Goal: Information Seeking & Learning: Check status

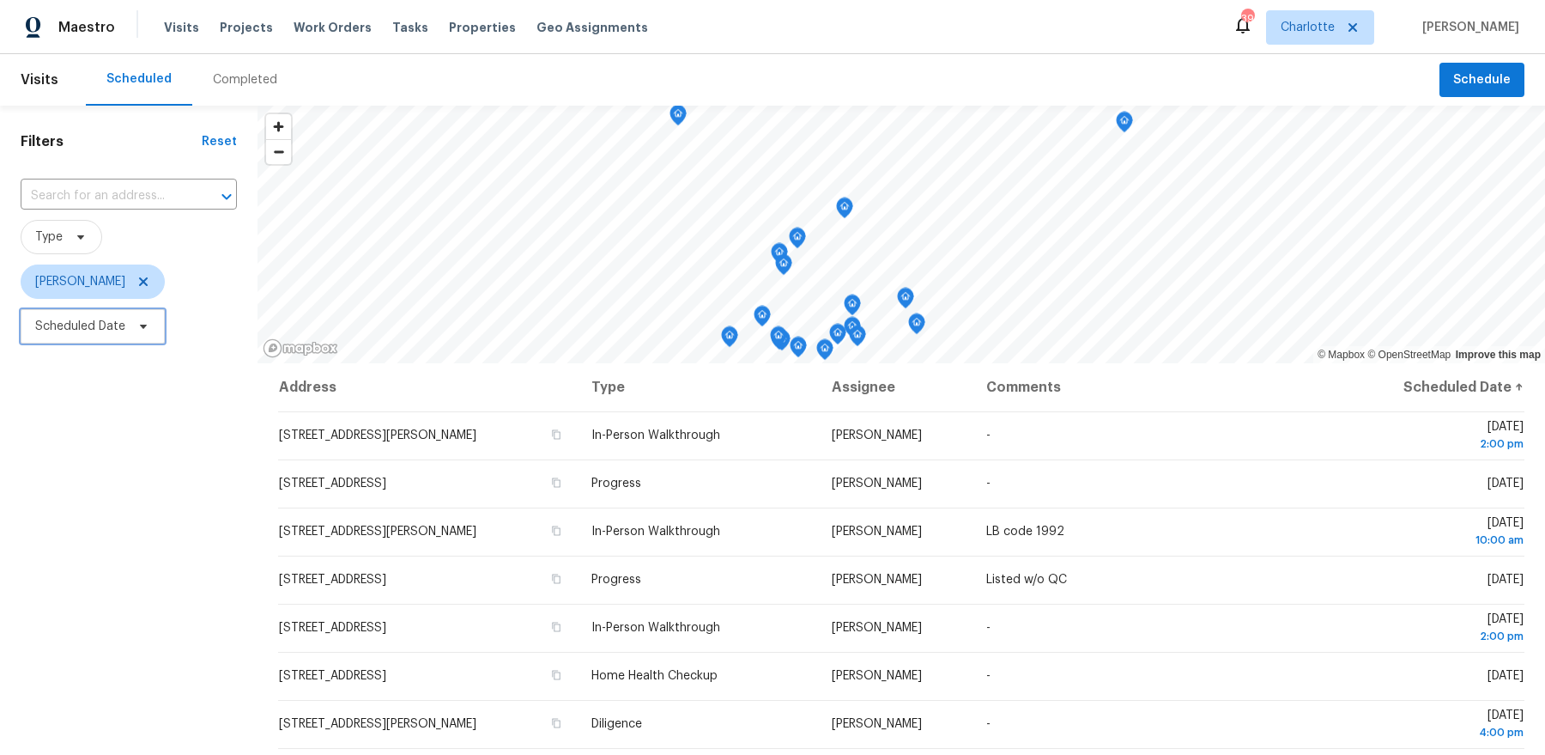
click at [129, 338] on span "Scheduled Date" at bounding box center [93, 326] width 144 height 34
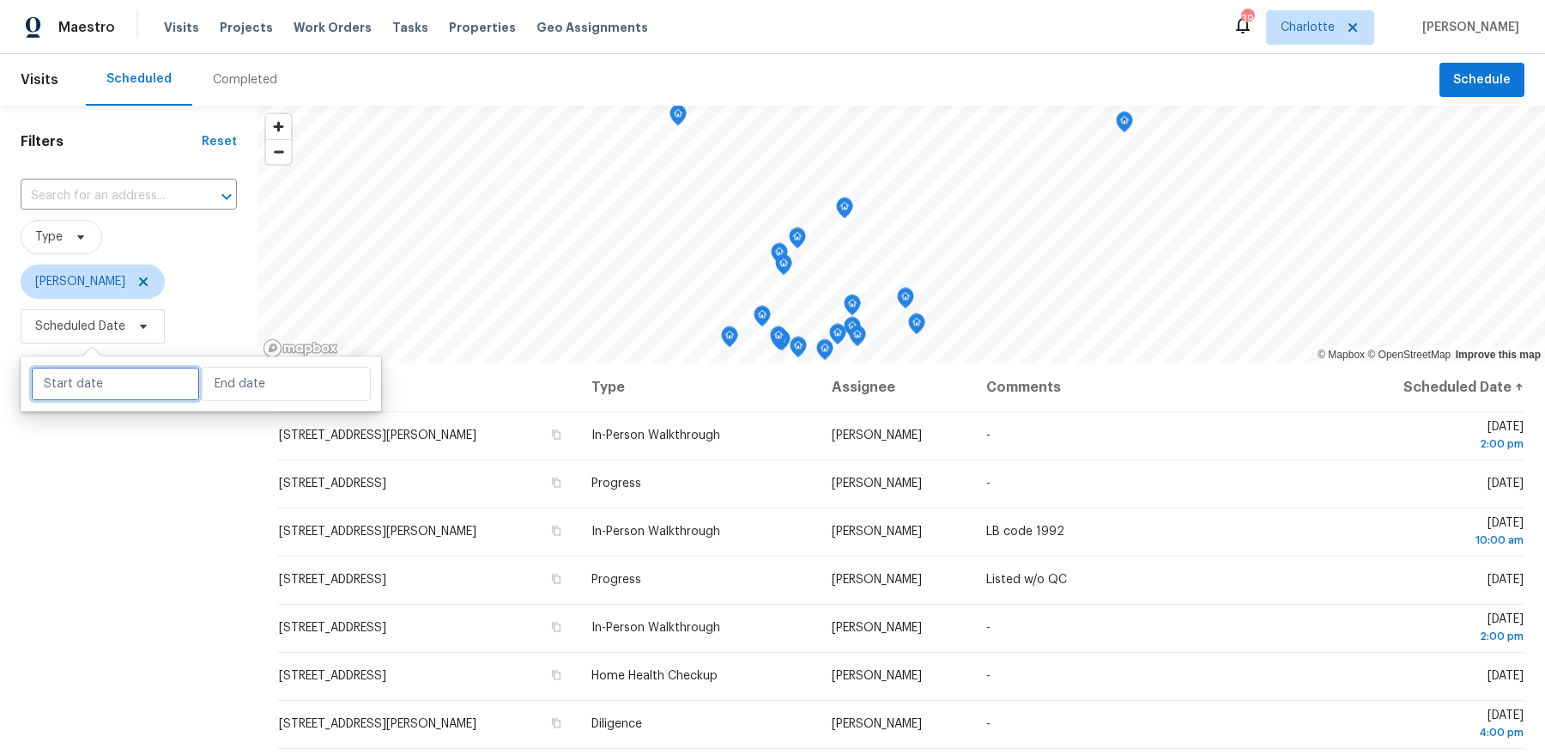
click at [128, 382] on input "text" at bounding box center [115, 384] width 169 height 34
select select "8"
select select "2025"
select select "9"
select select "2025"
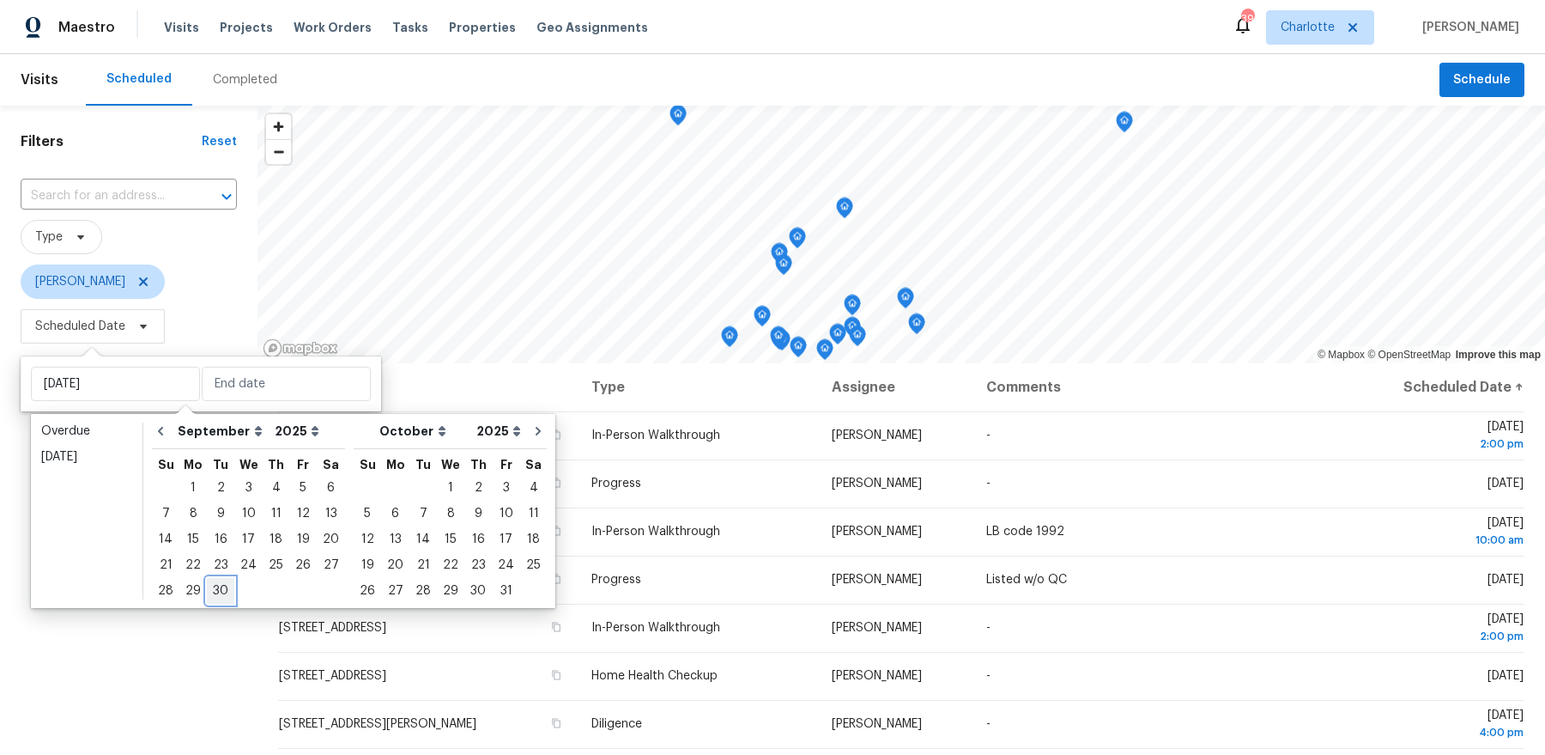
click at [215, 596] on div "30" at bounding box center [220, 591] width 27 height 24
type input "[DATE]"
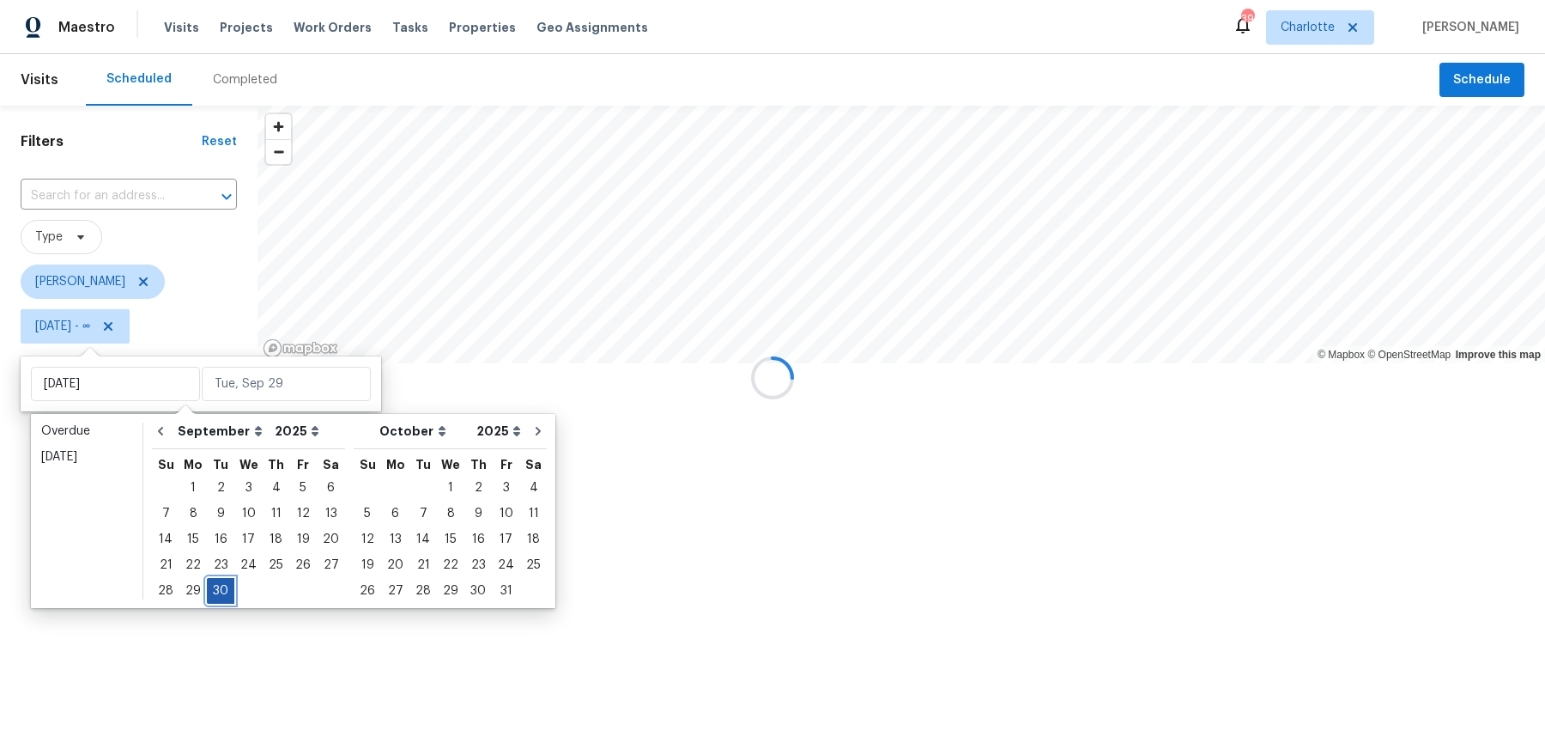
click at [215, 596] on div "30" at bounding box center [220, 591] width 27 height 24
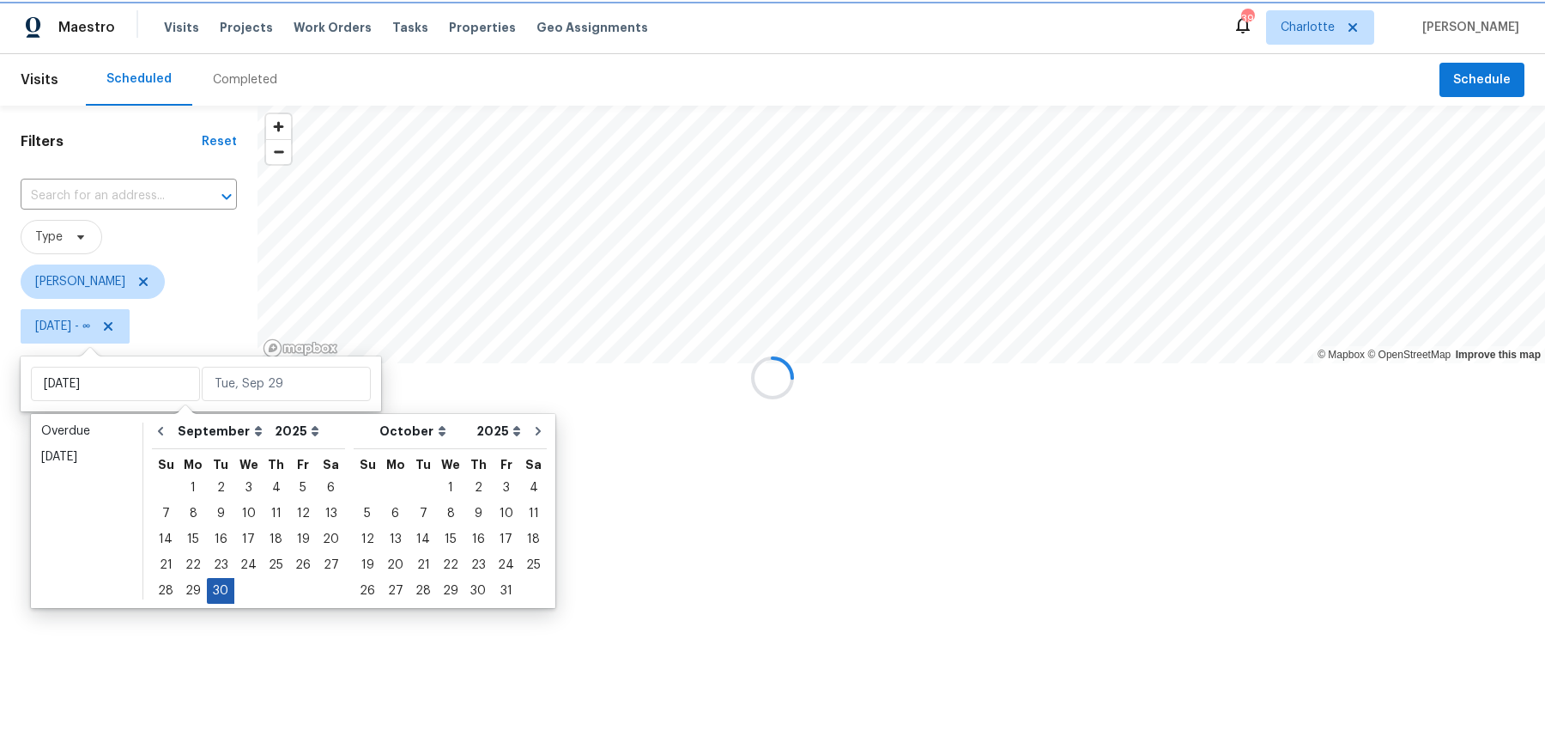
type input "[DATE]"
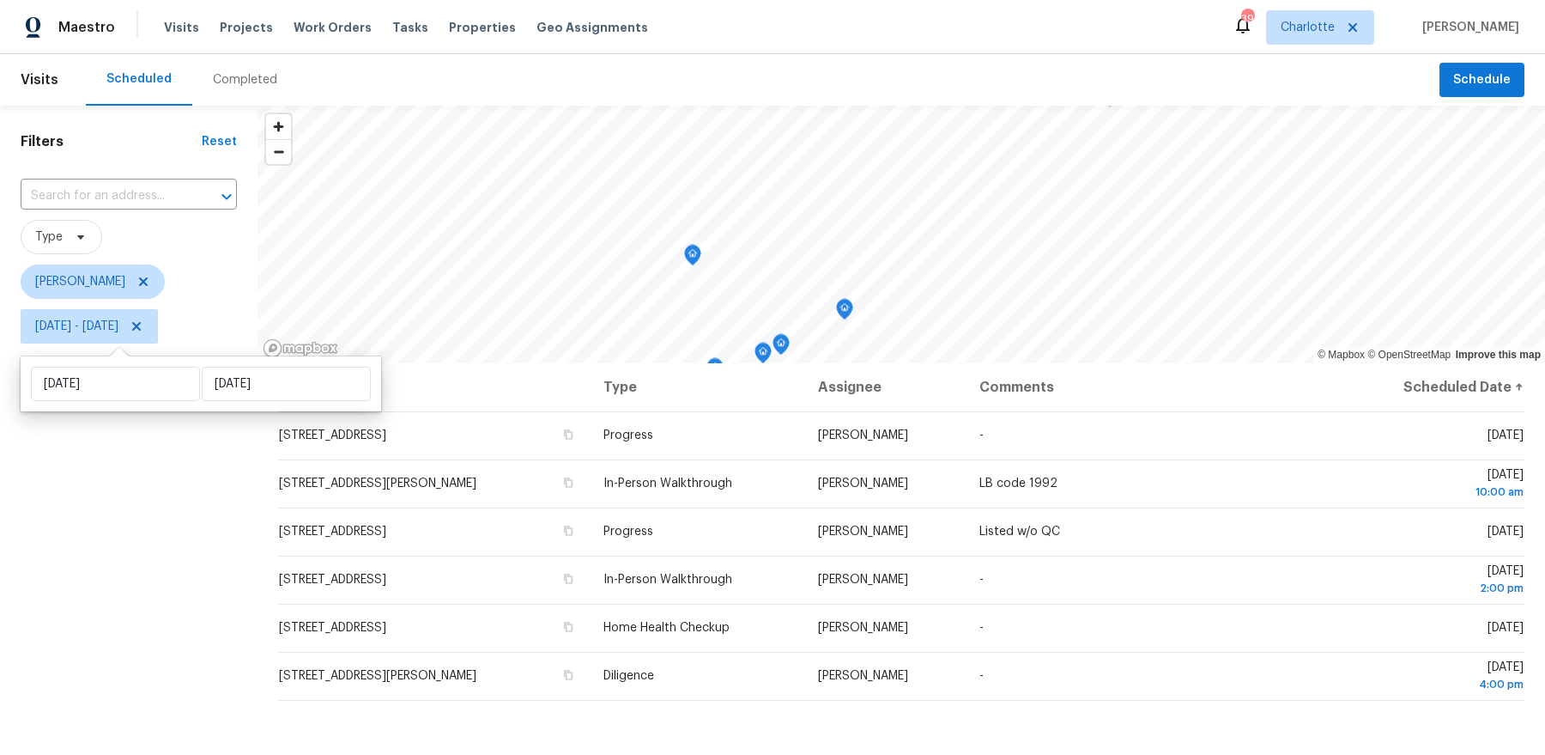
click at [175, 580] on div "Filters Reset ​ Type [PERSON_NAME] [DATE] - [DATE]" at bounding box center [129, 536] width 258 height 861
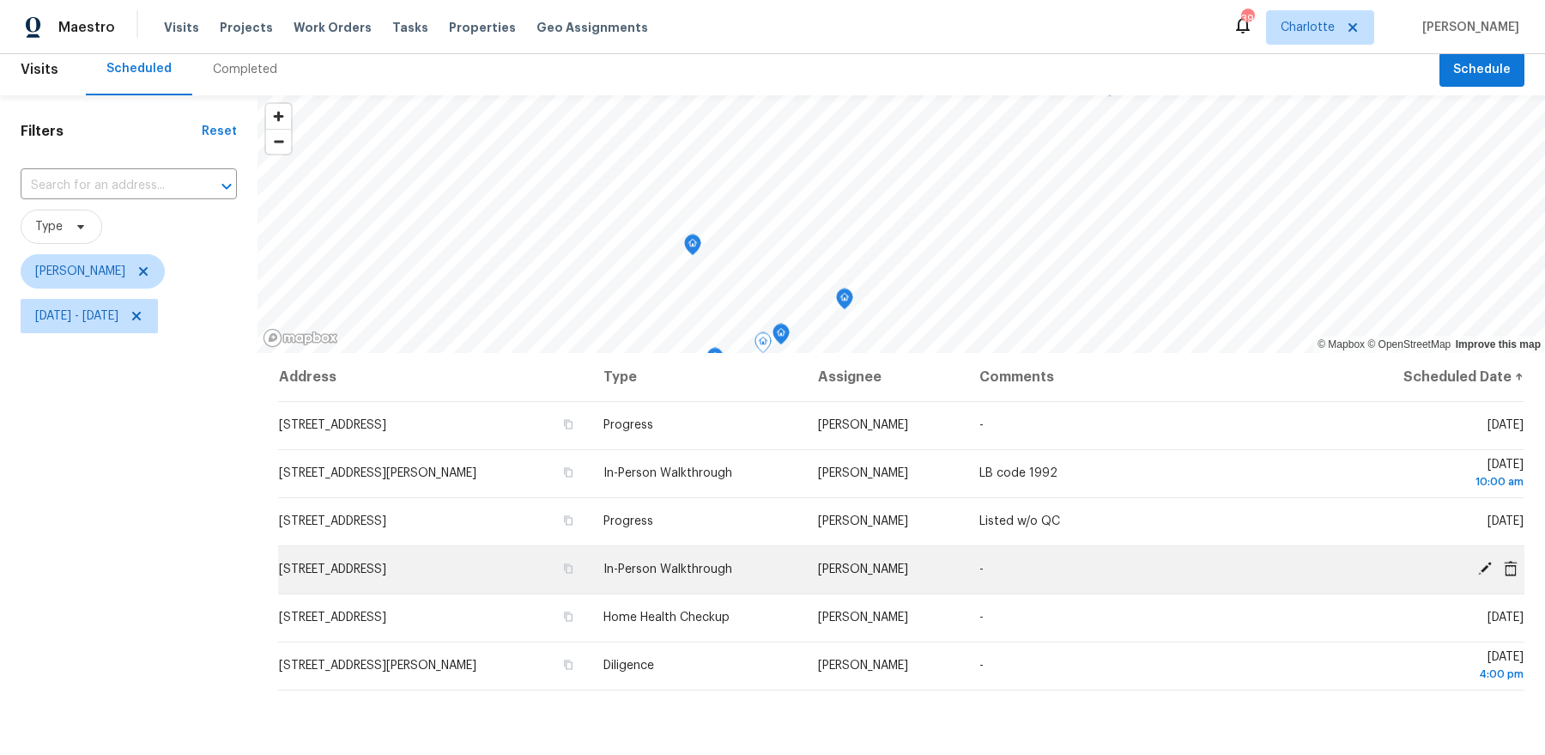
scroll to position [11, 0]
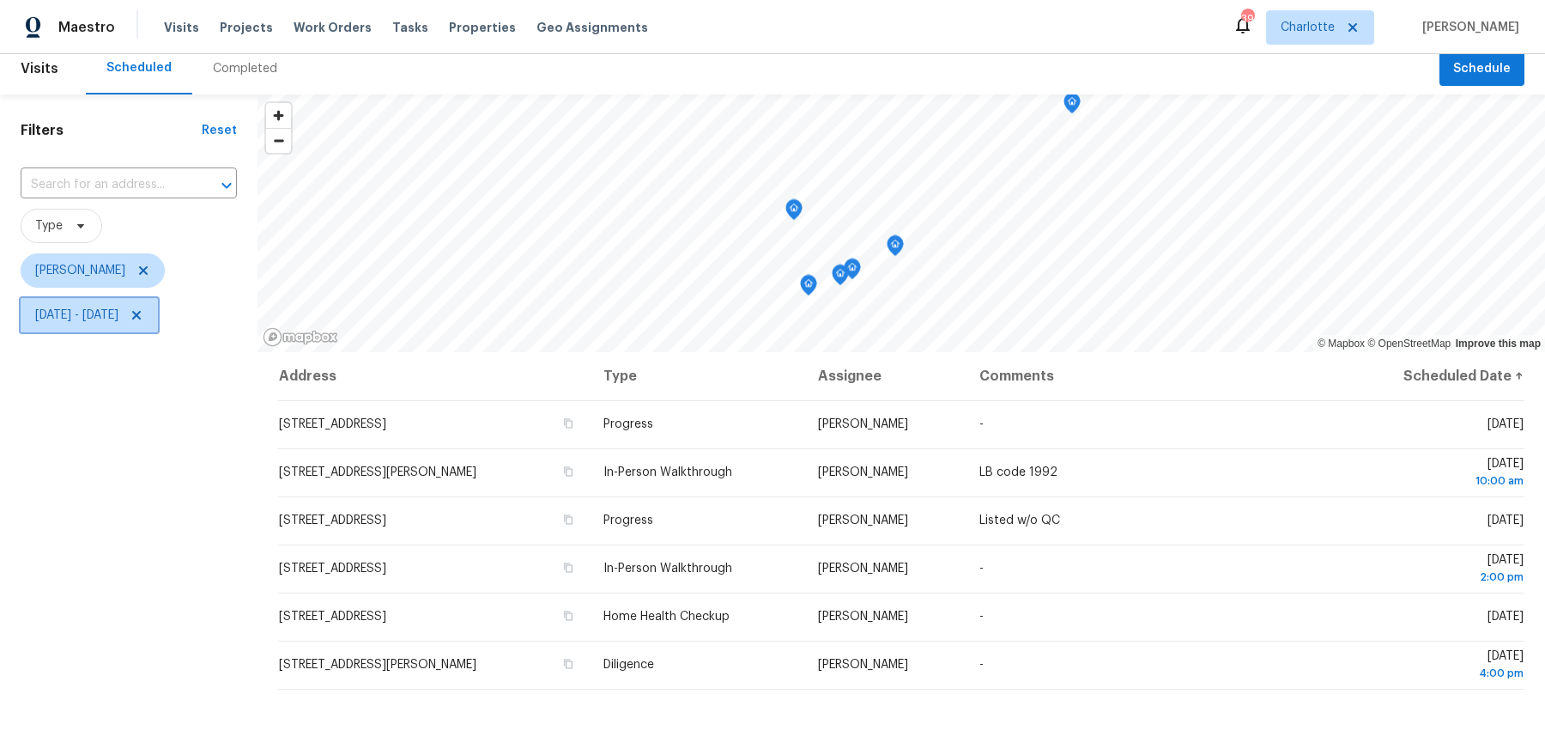
click at [118, 307] on span "[DATE] - [DATE]" at bounding box center [76, 315] width 83 height 17
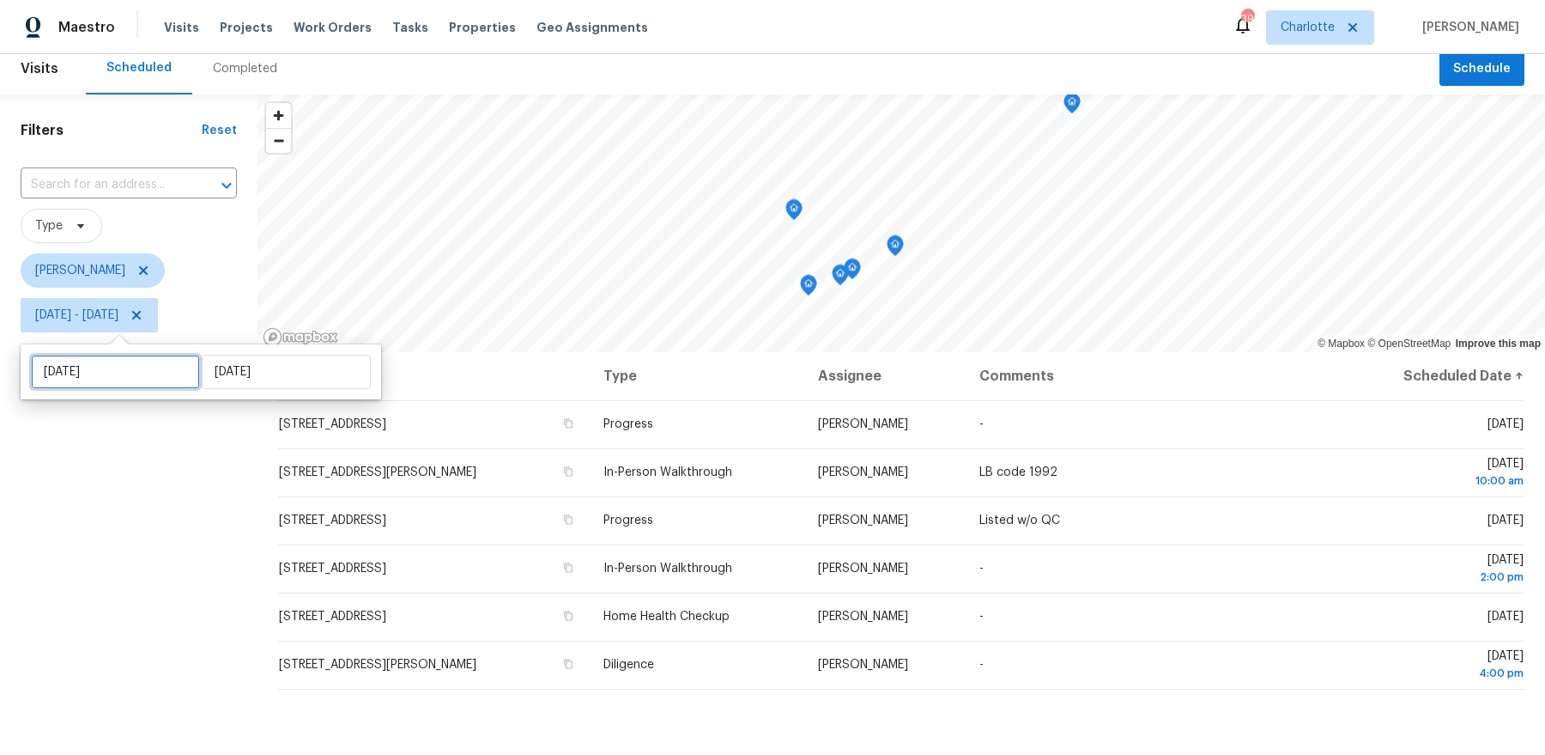
select select "8"
select select "2025"
select select "9"
select select "2025"
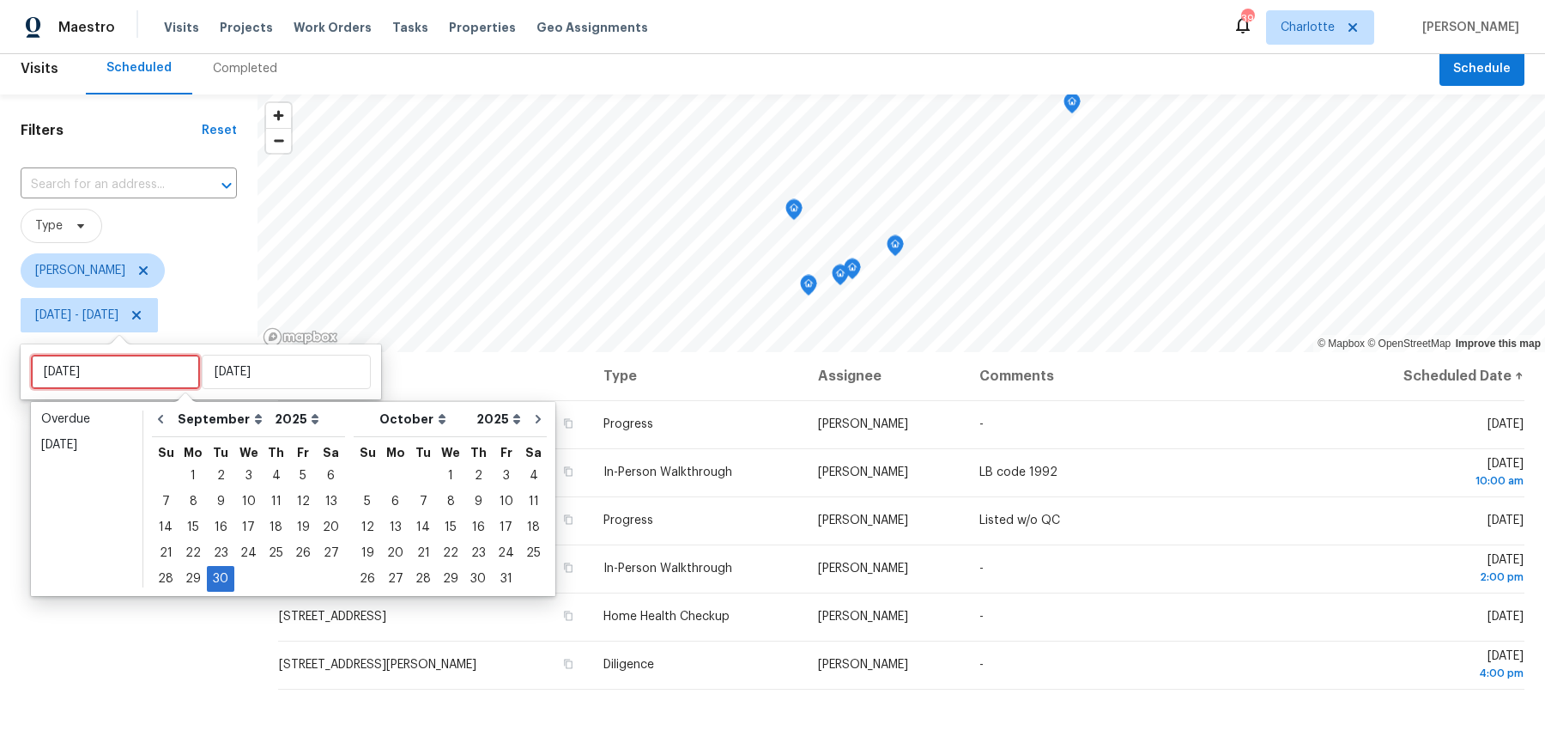
click at [133, 380] on input "[DATE]" at bounding box center [115, 372] width 169 height 34
type input "[DATE]"
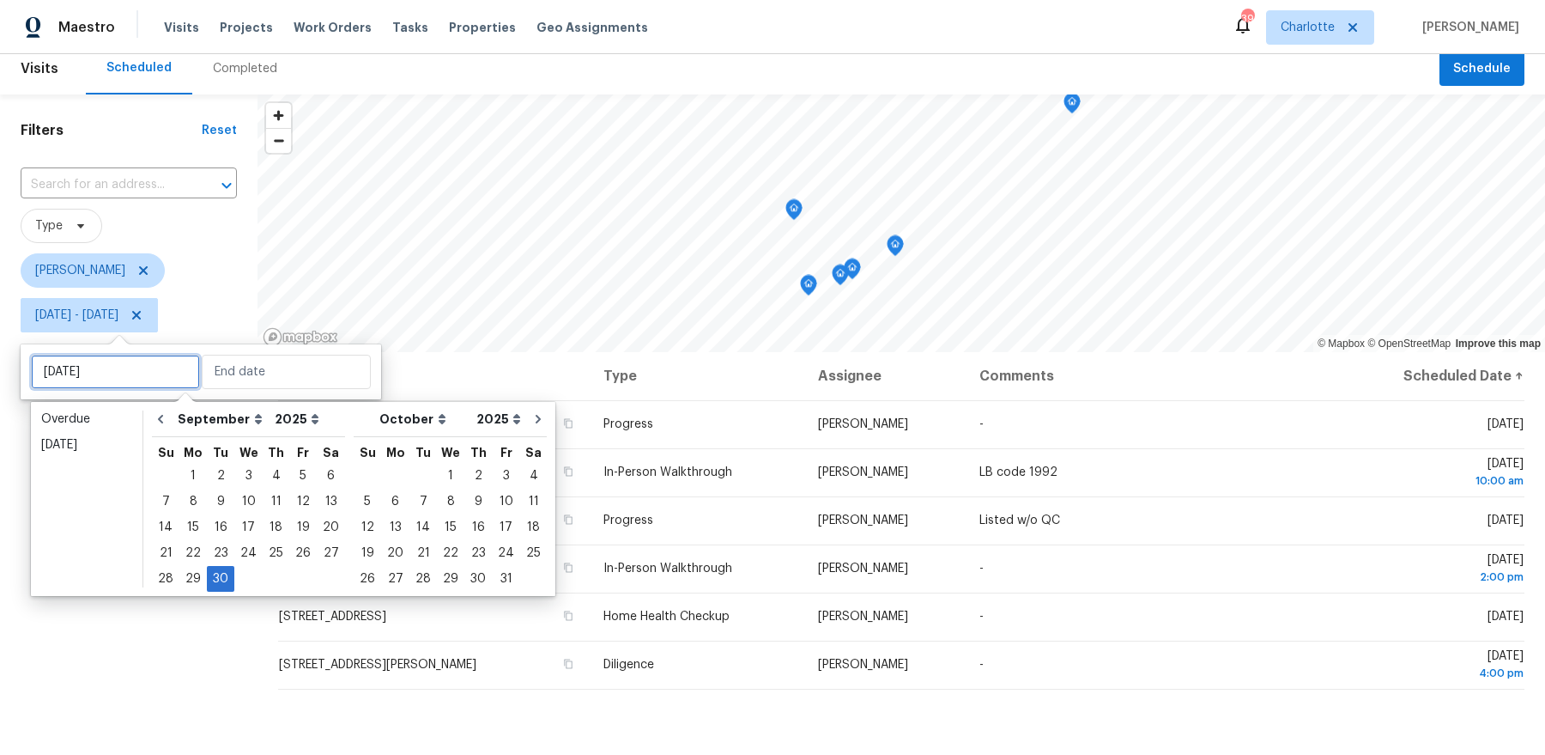
type input "[DATE]"
click at [437, 477] on div "1" at bounding box center [450, 476] width 27 height 24
type input "[DATE]"
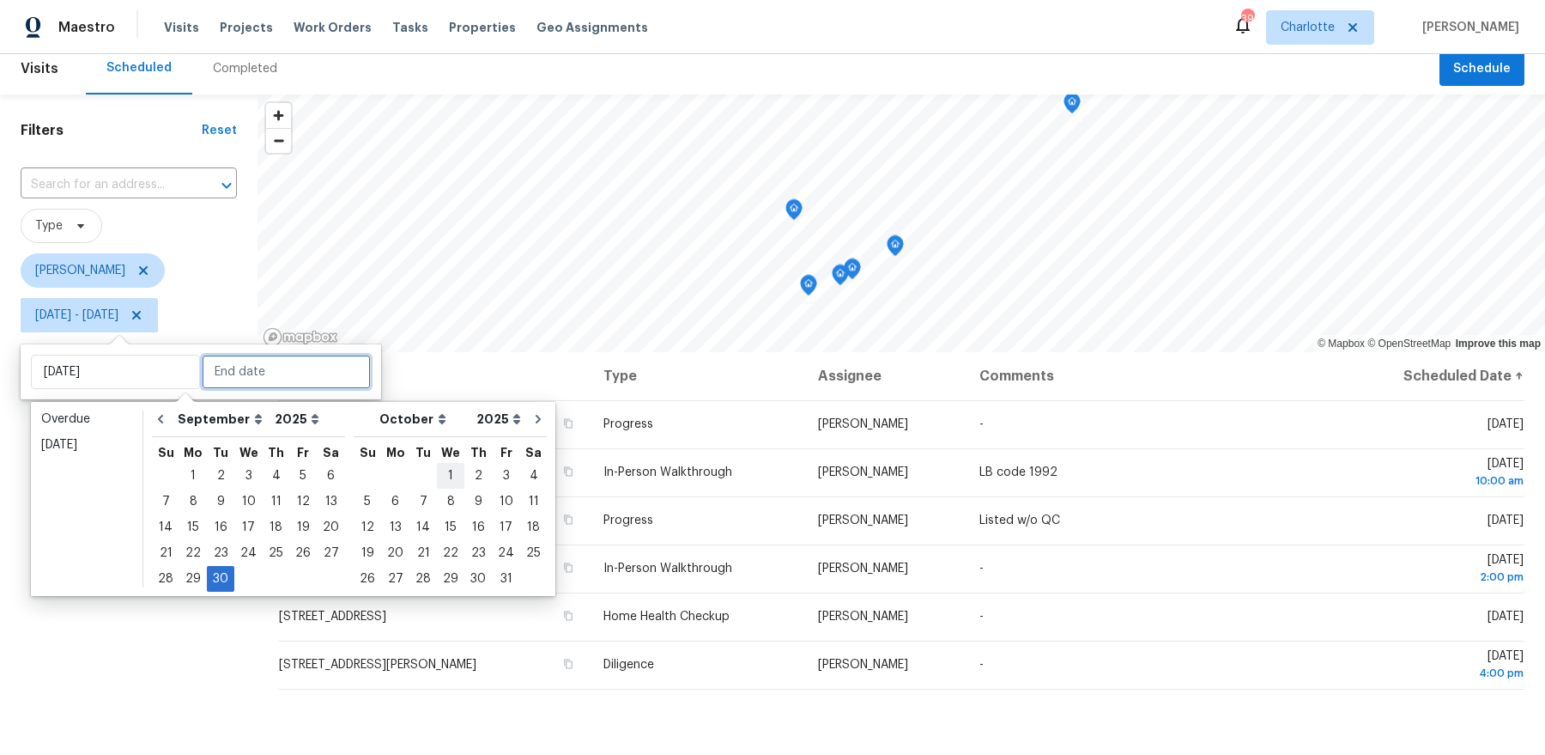
type input "[DATE]"
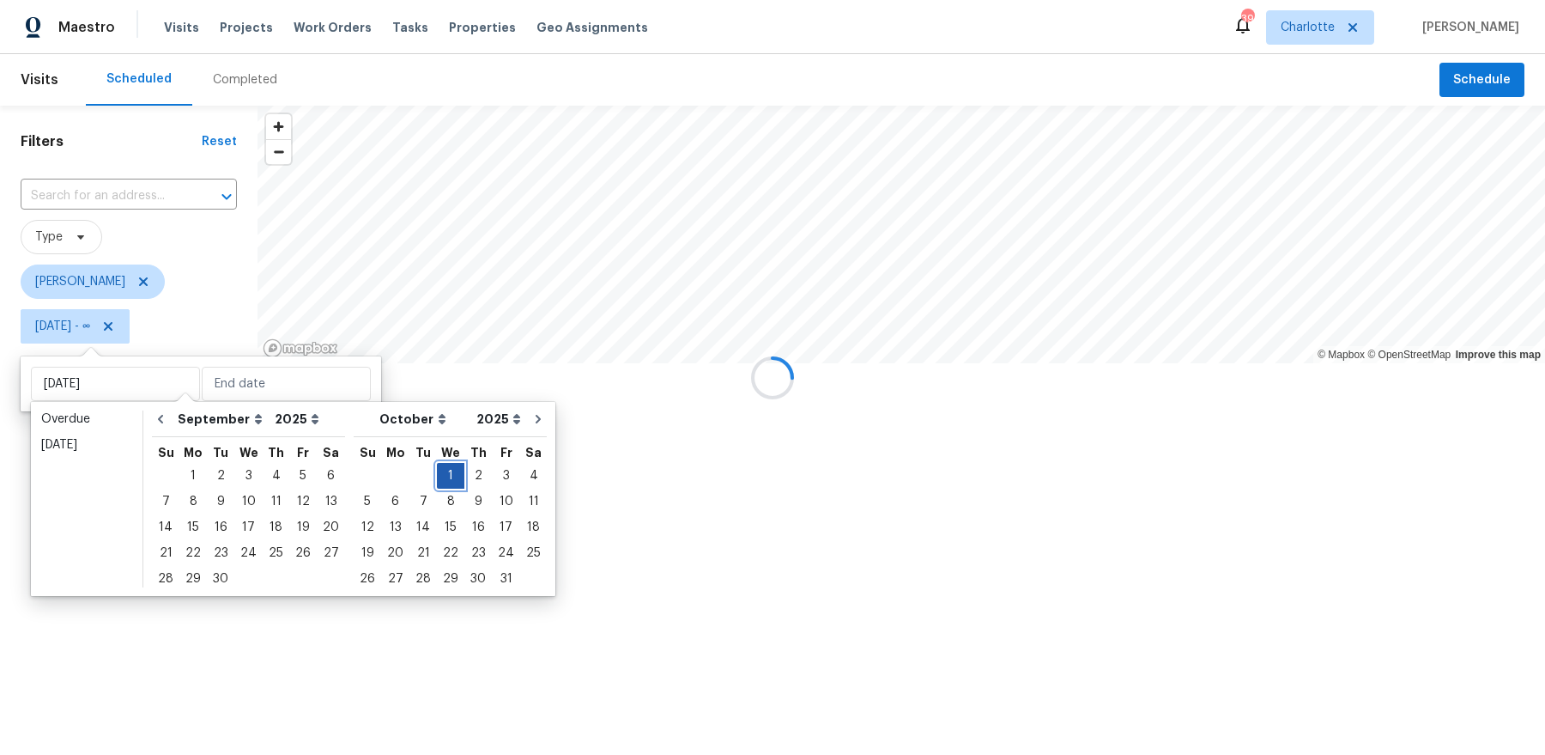
click at [437, 477] on div "1" at bounding box center [450, 476] width 27 height 24
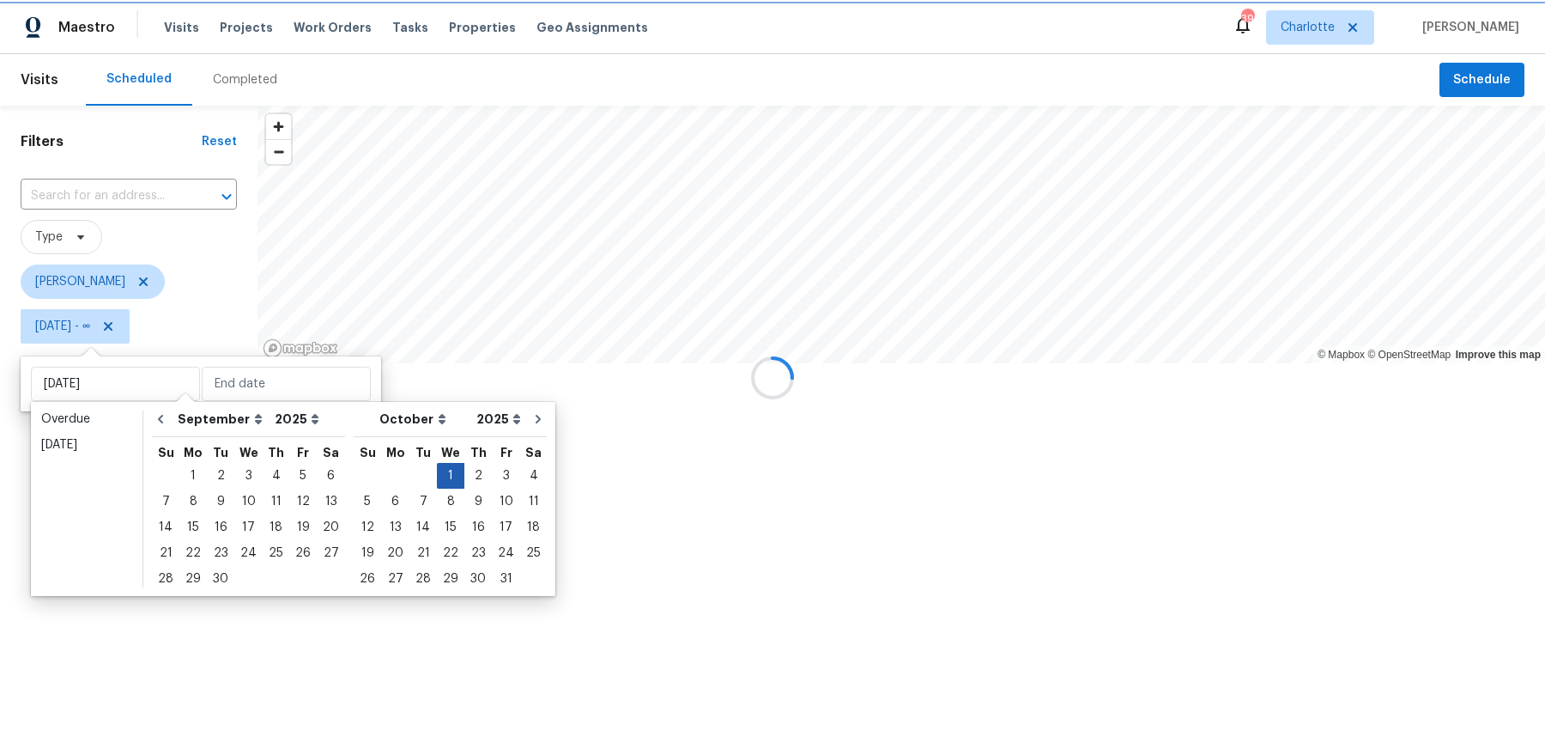
type input "[DATE]"
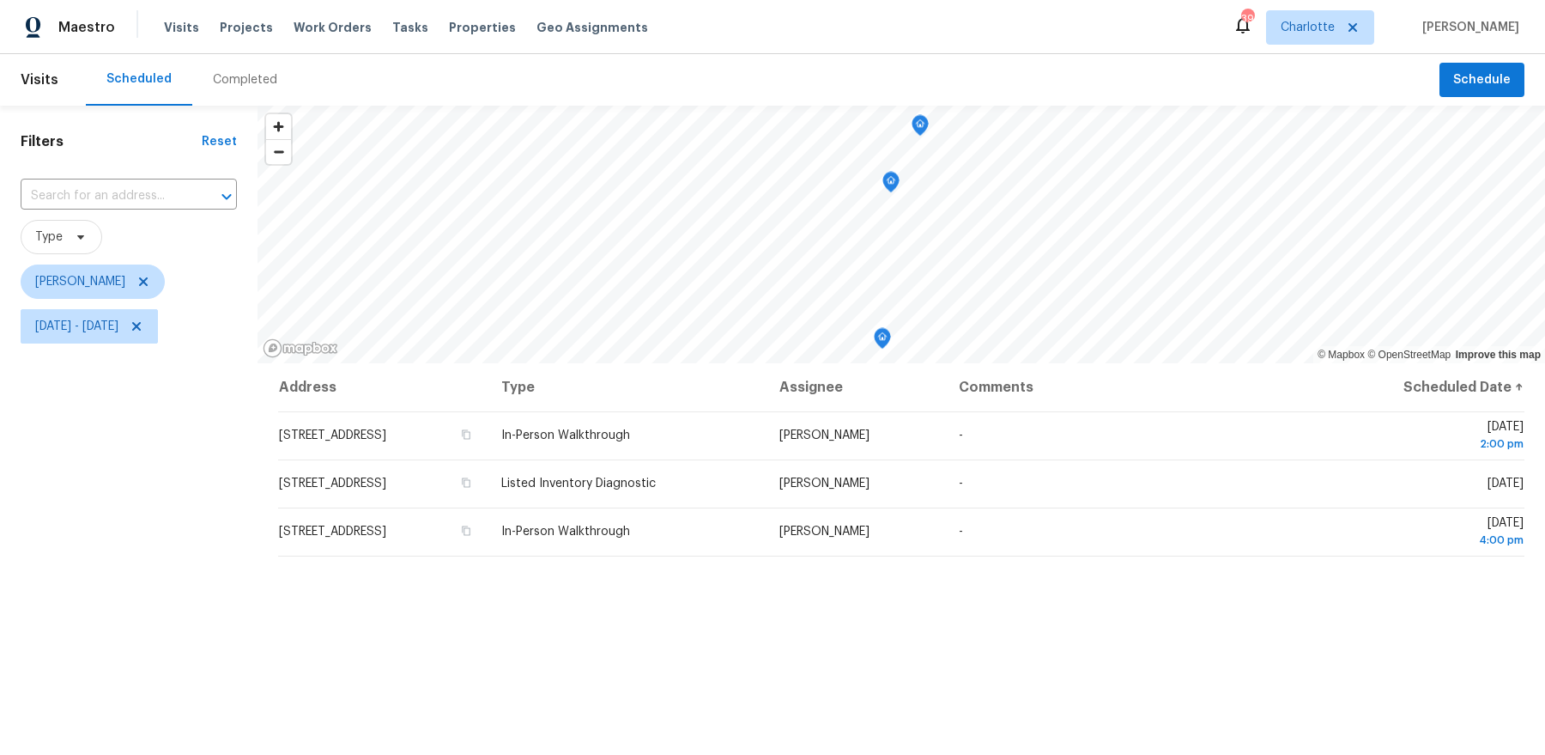
click at [203, 641] on div "Filters Reset ​ Type [PERSON_NAME] [DATE] - [DATE]" at bounding box center [129, 536] width 258 height 861
click at [118, 334] on span "[DATE] - [DATE]" at bounding box center [76, 326] width 83 height 17
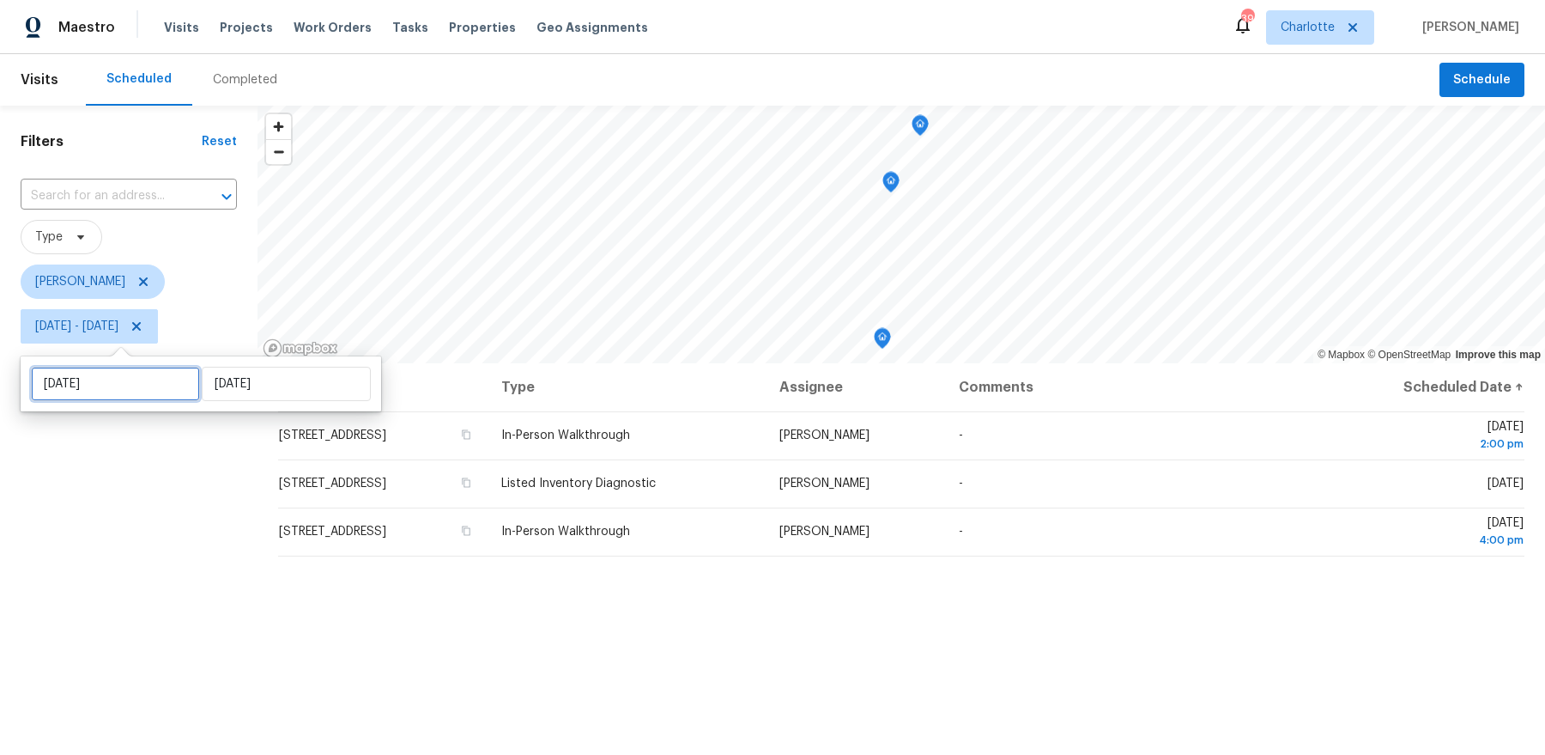
select select "9"
select select "2025"
select select "10"
select select "2025"
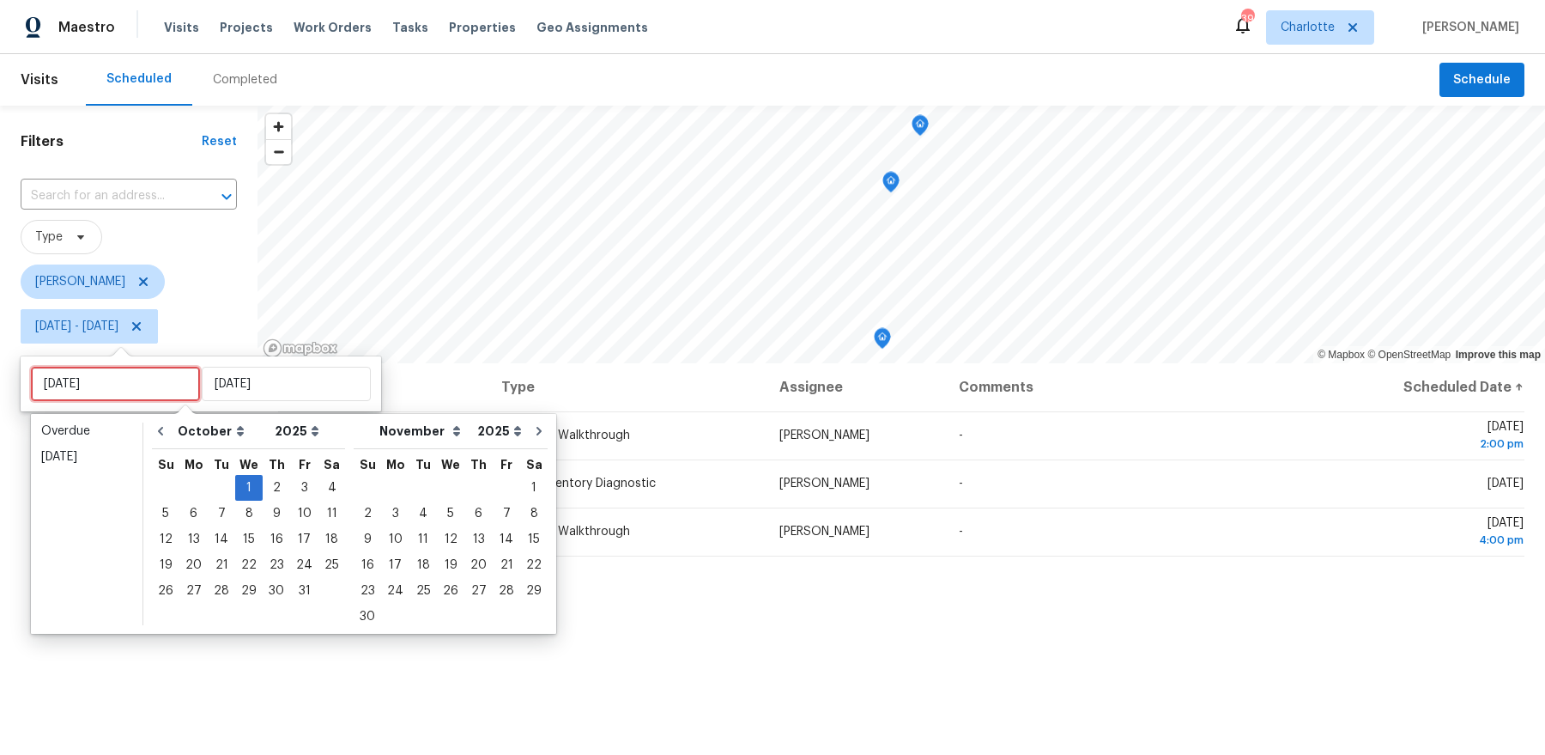
click at [141, 379] on input "[DATE]" at bounding box center [115, 384] width 169 height 34
type input "[DATE]"
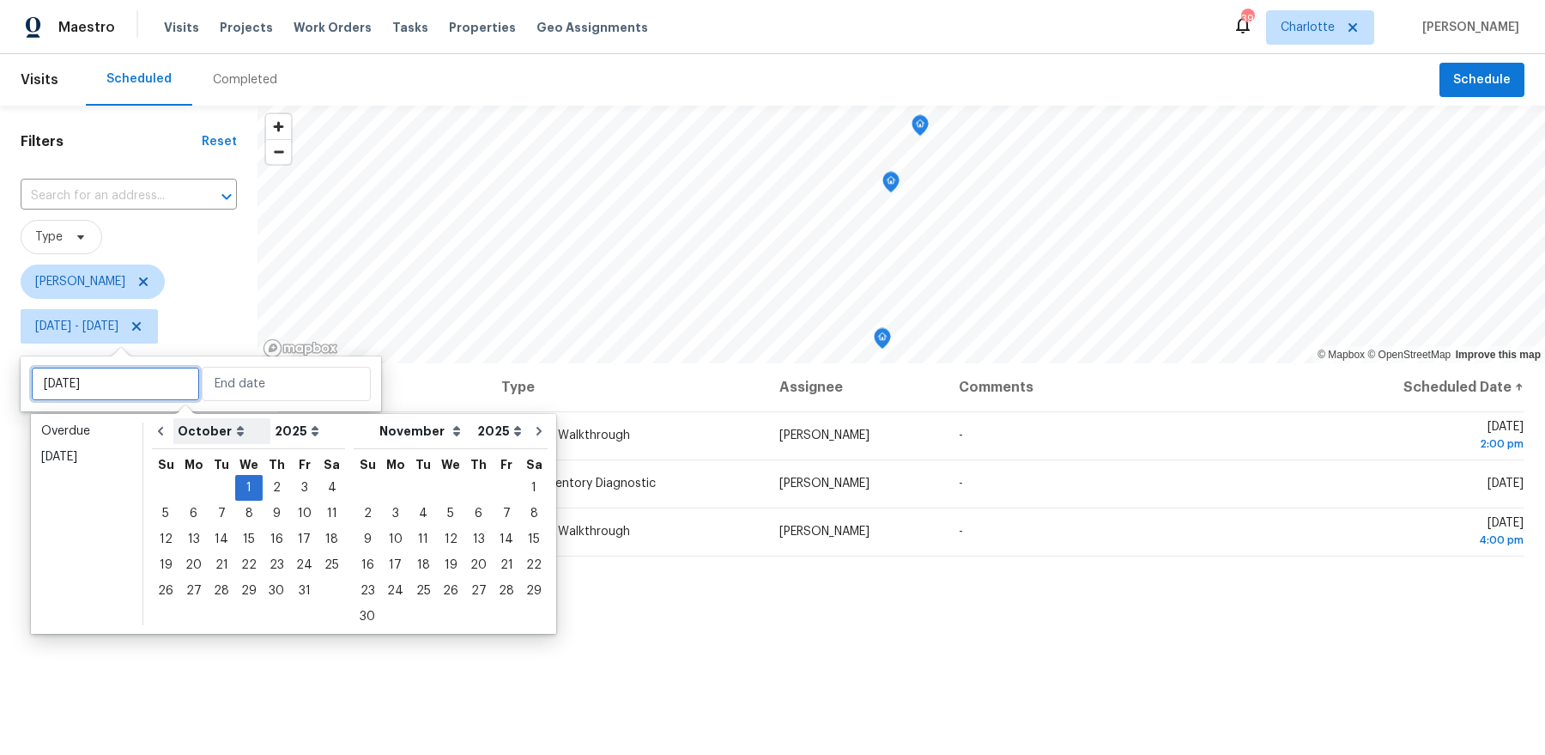
type input "[DATE]"
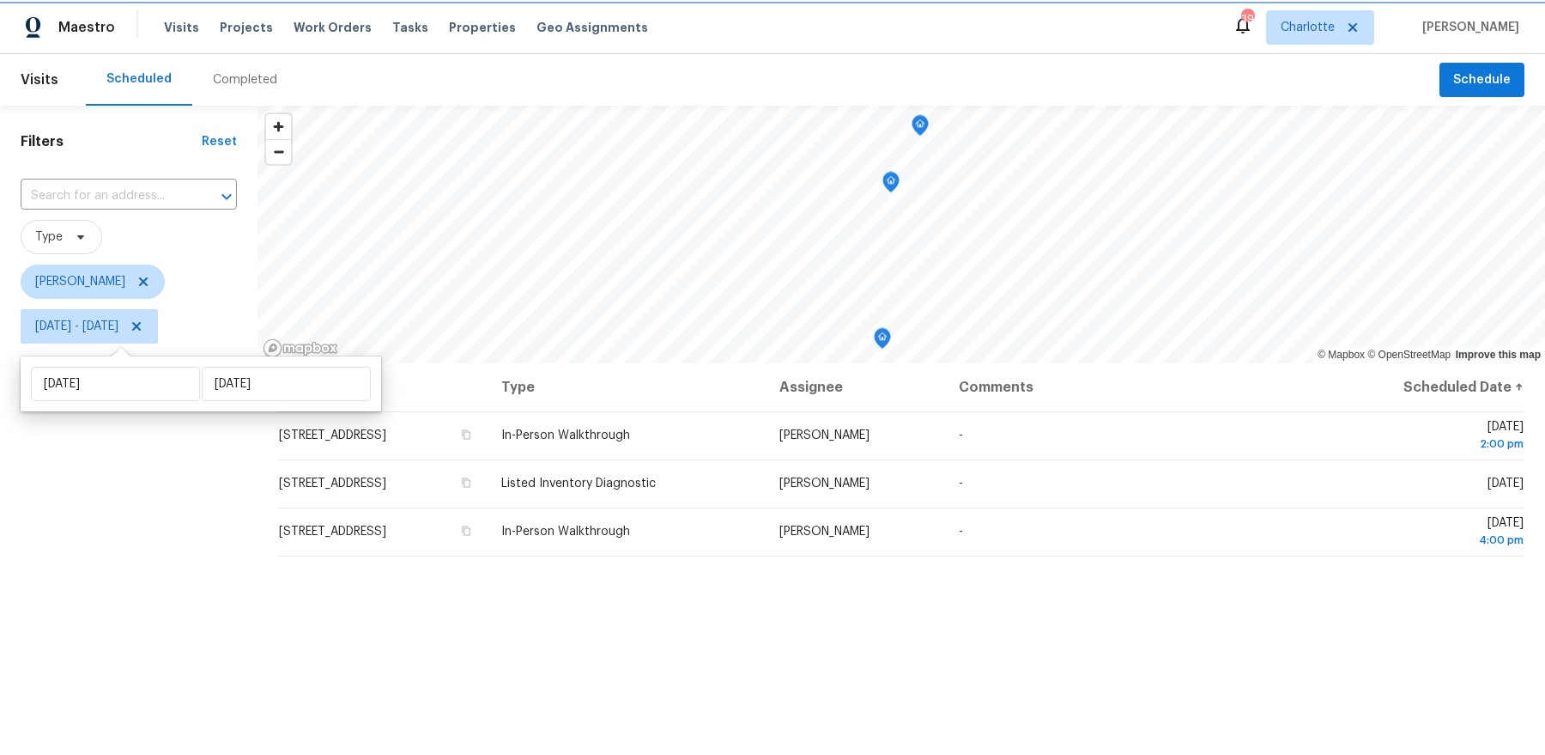
click at [141, 327] on icon at bounding box center [136, 326] width 9 height 9
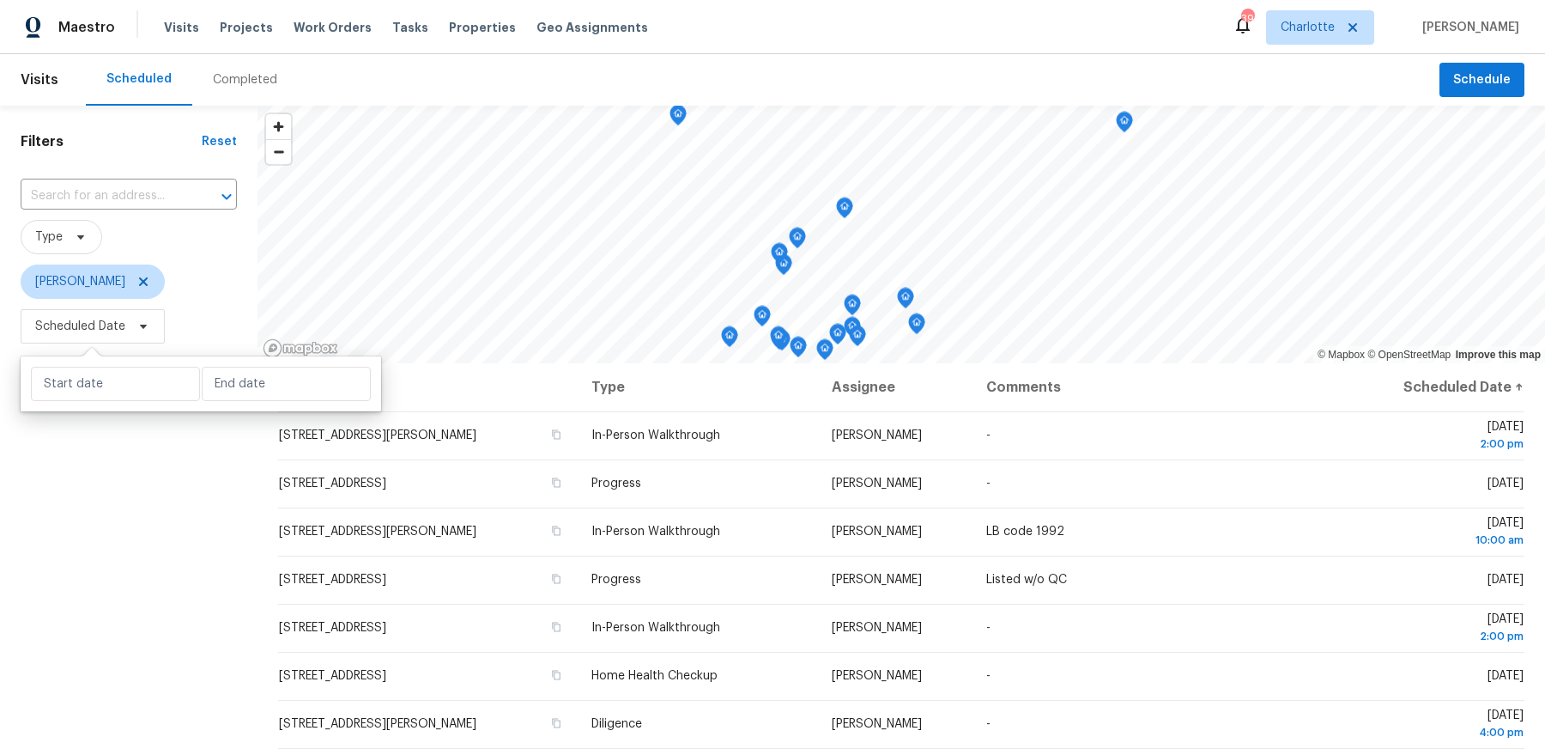
click at [143, 653] on div "Filters Reset ​ Type [PERSON_NAME] Scheduled Date" at bounding box center [129, 536] width 258 height 861
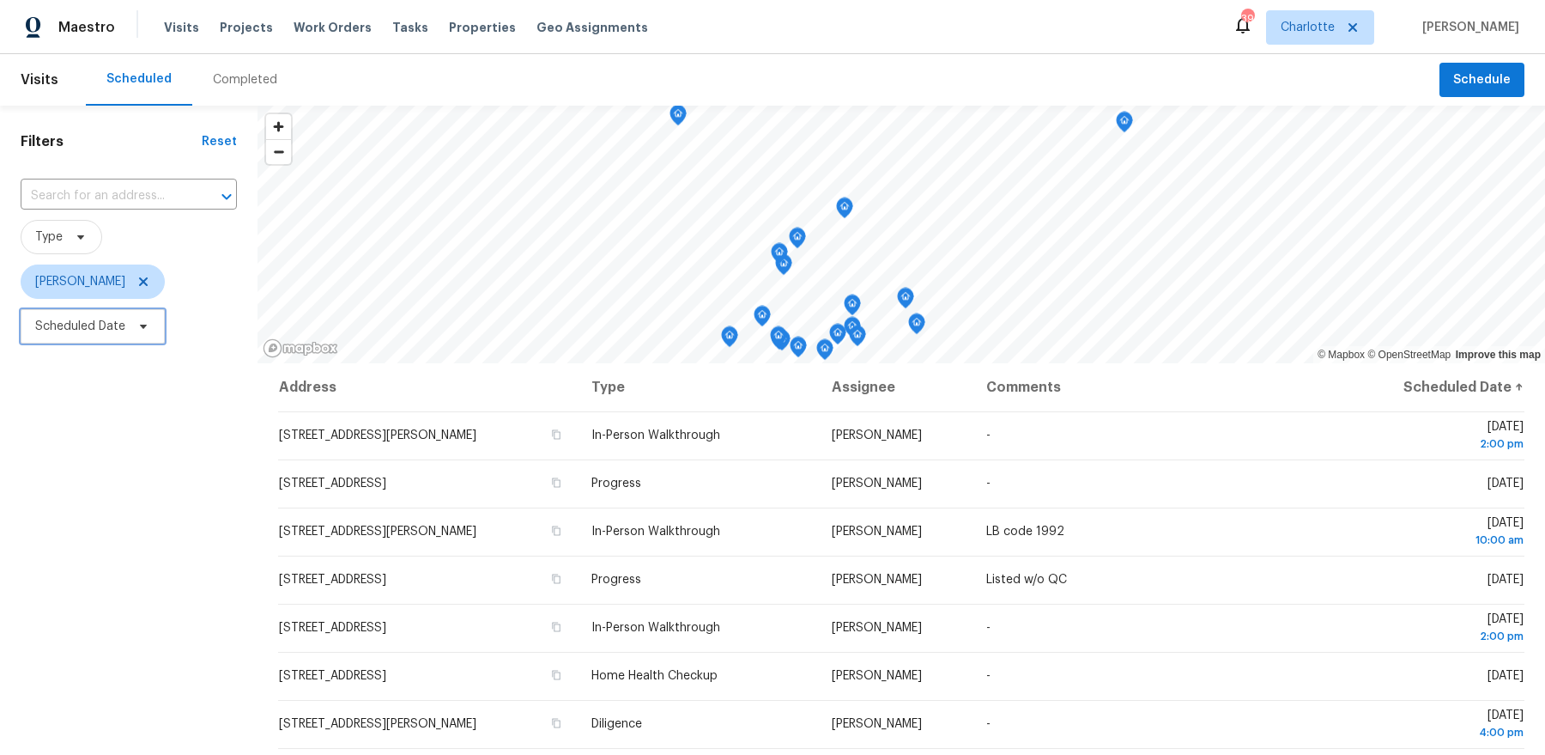
click at [138, 320] on icon at bounding box center [144, 326] width 14 height 14
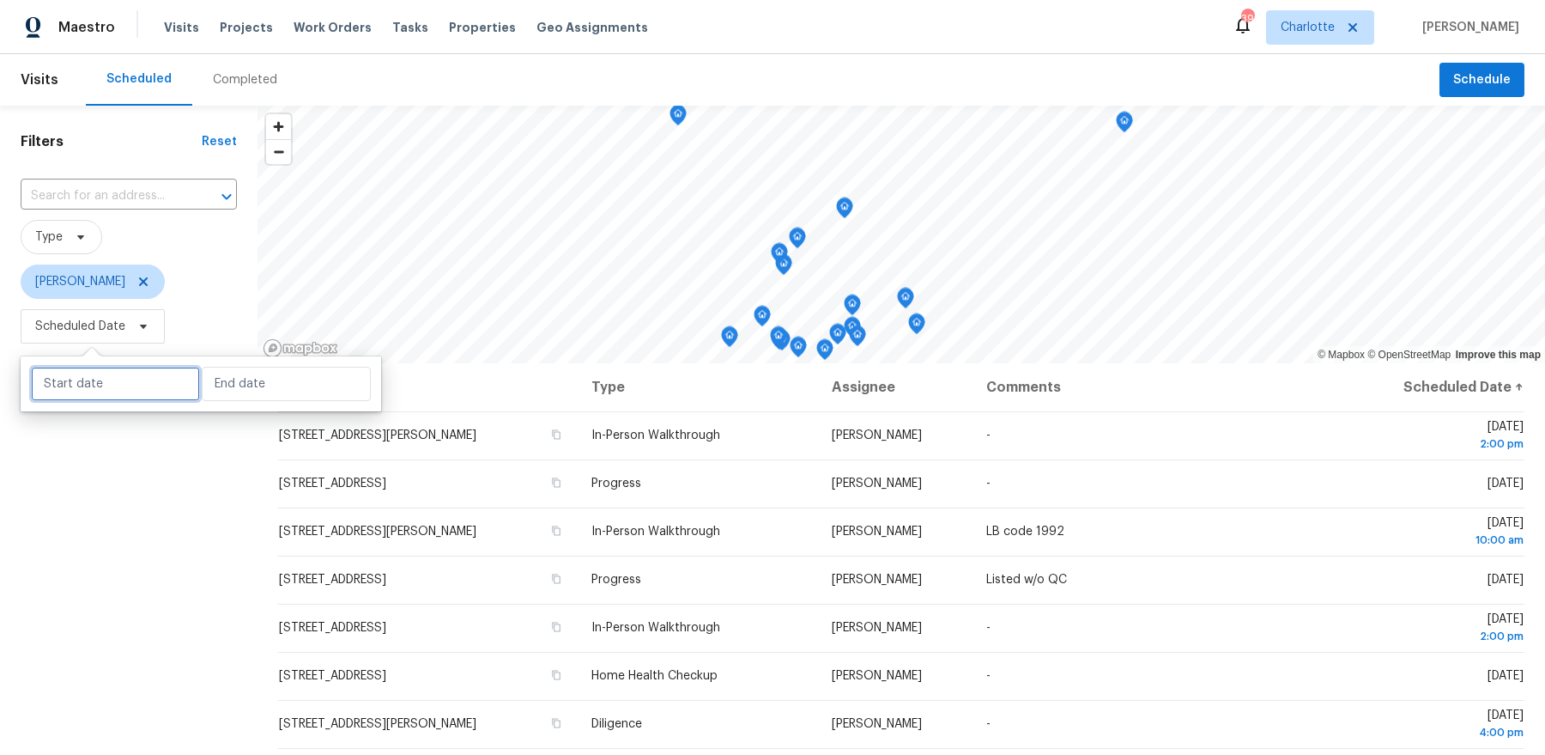
click at [105, 384] on input "text" at bounding box center [115, 384] width 169 height 34
select select "8"
select select "2025"
select select "9"
select select "2025"
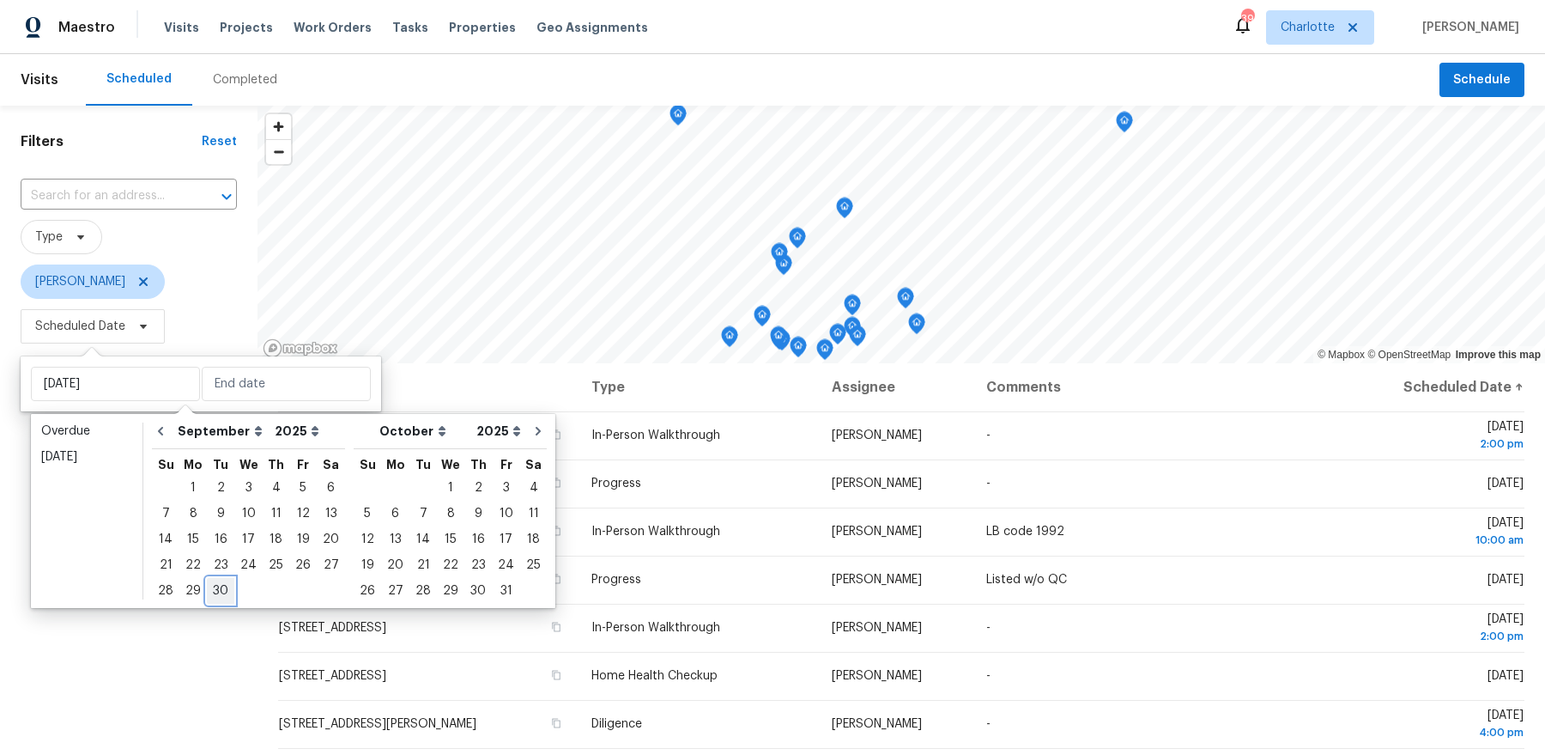
click at [216, 592] on div "30" at bounding box center [220, 591] width 27 height 24
type input "[DATE]"
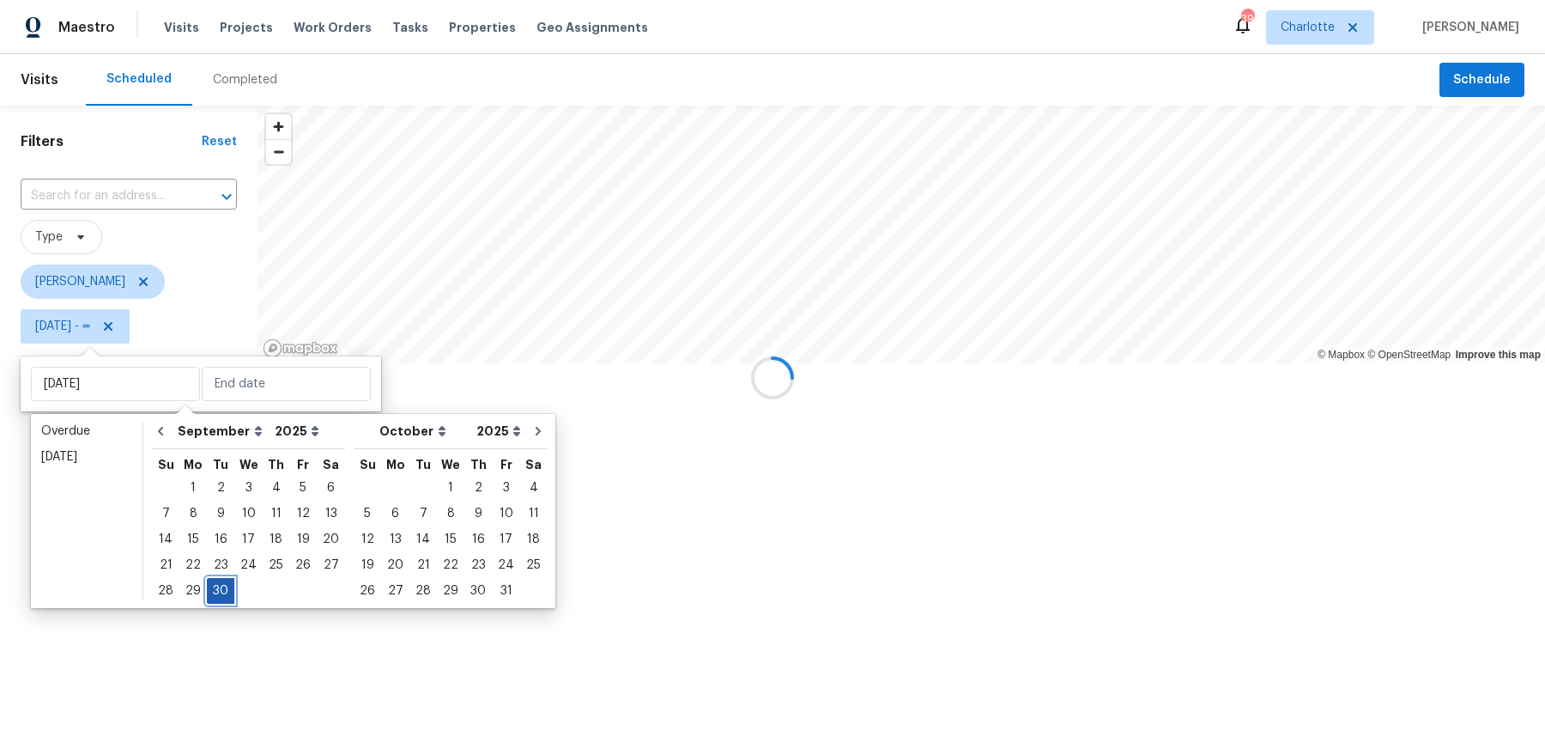
click at [216, 592] on div "30" at bounding box center [220, 591] width 27 height 24
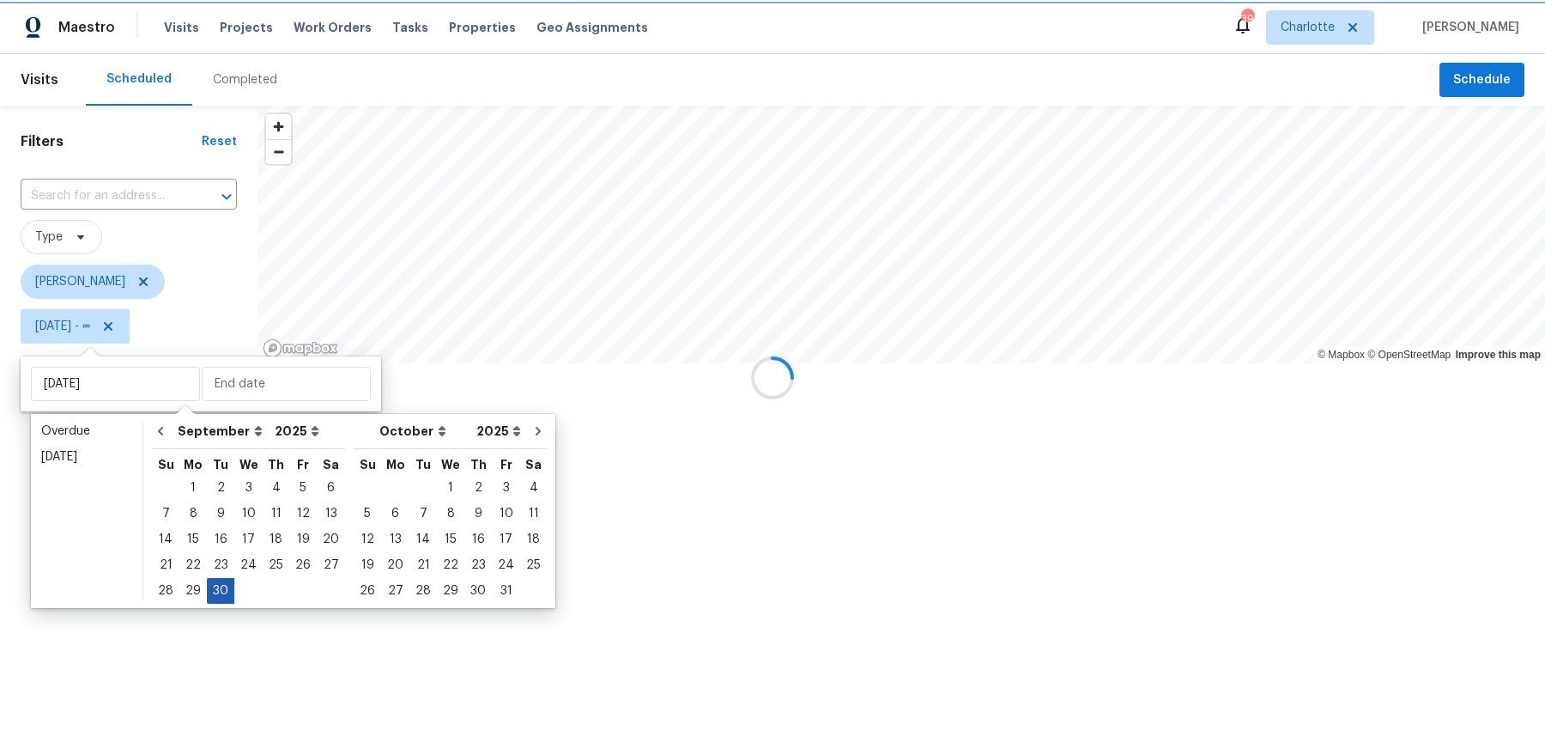
type input "[DATE]"
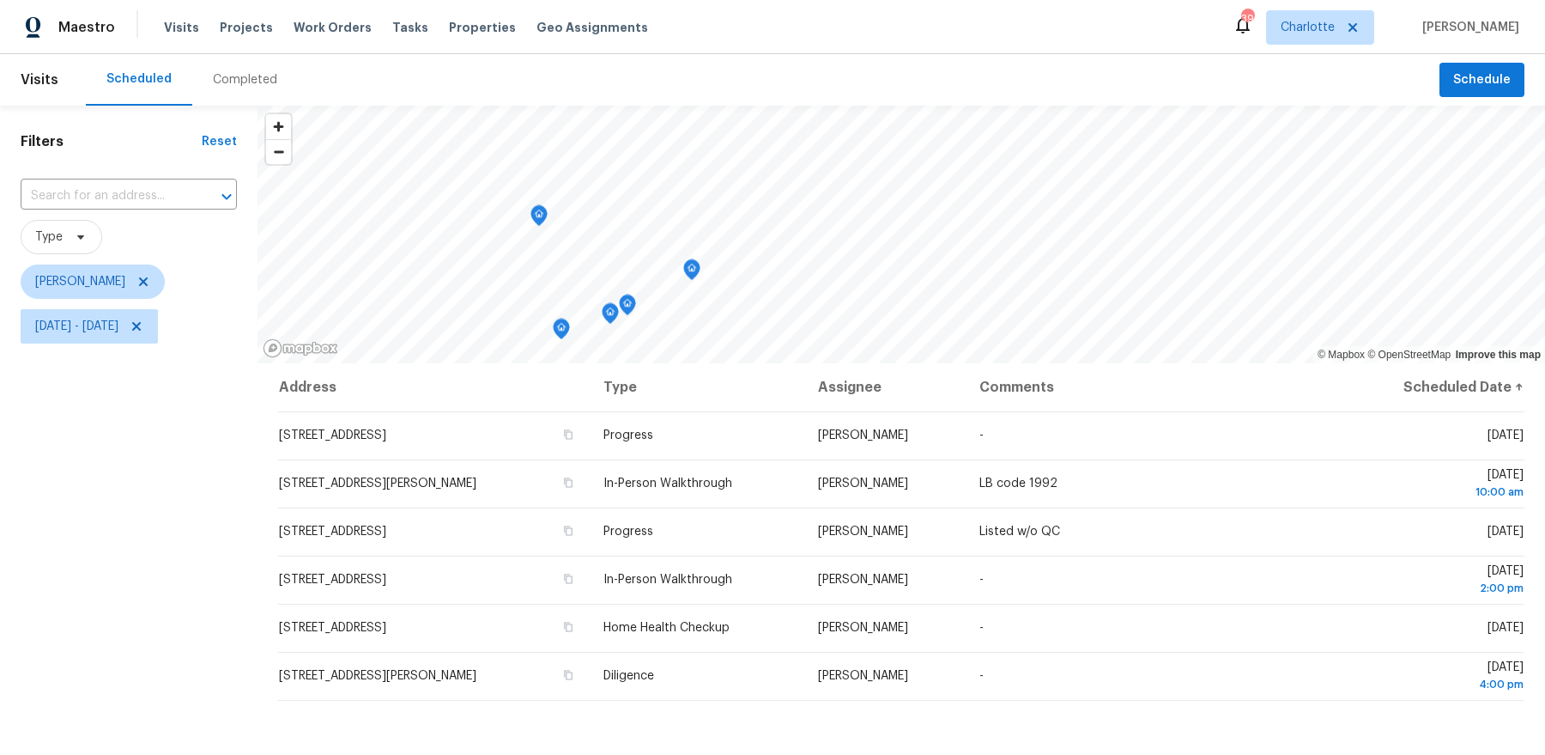
click at [542, 222] on icon "Map marker" at bounding box center [538, 216] width 15 height 20
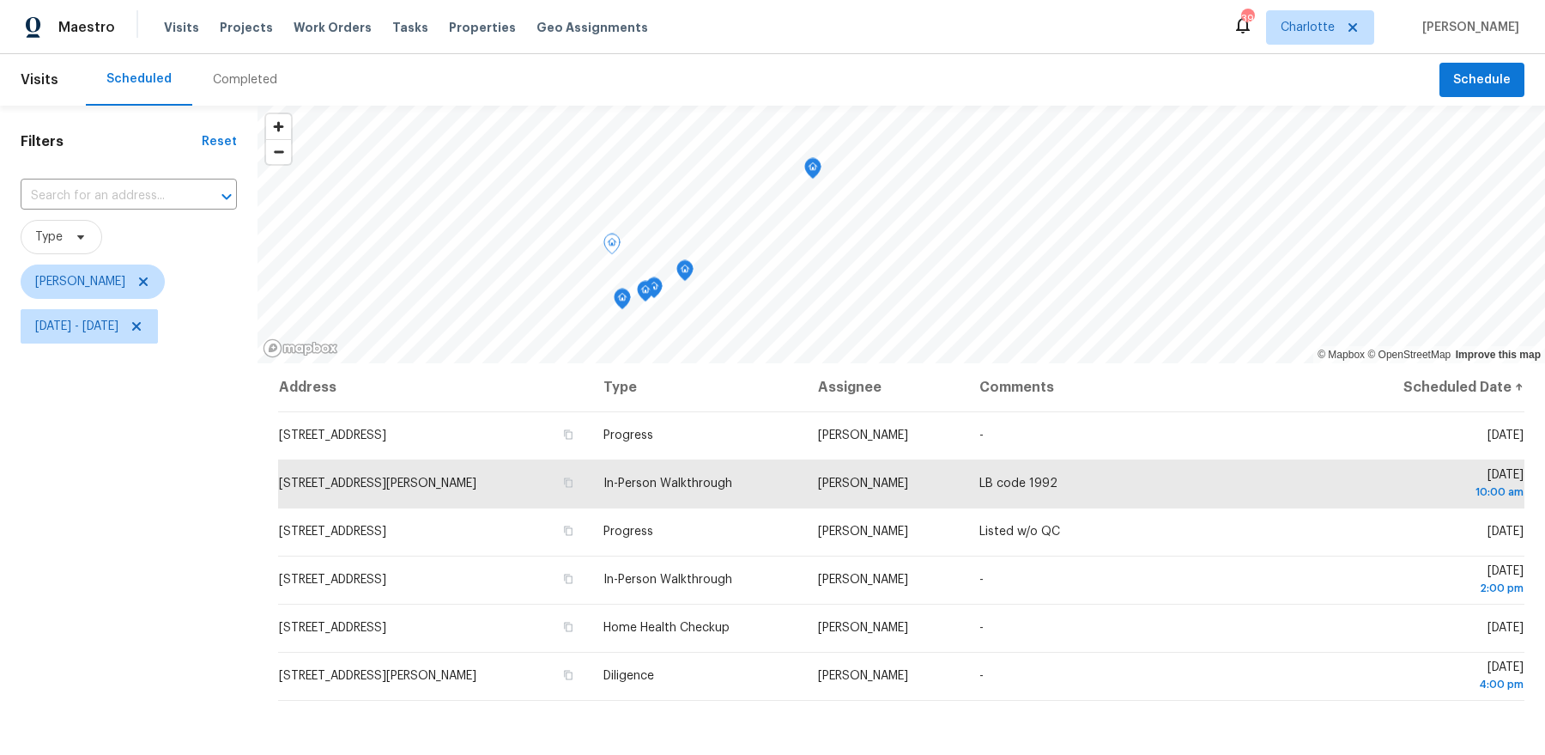
click at [688, 274] on icon "Map marker" at bounding box center [684, 271] width 15 height 20
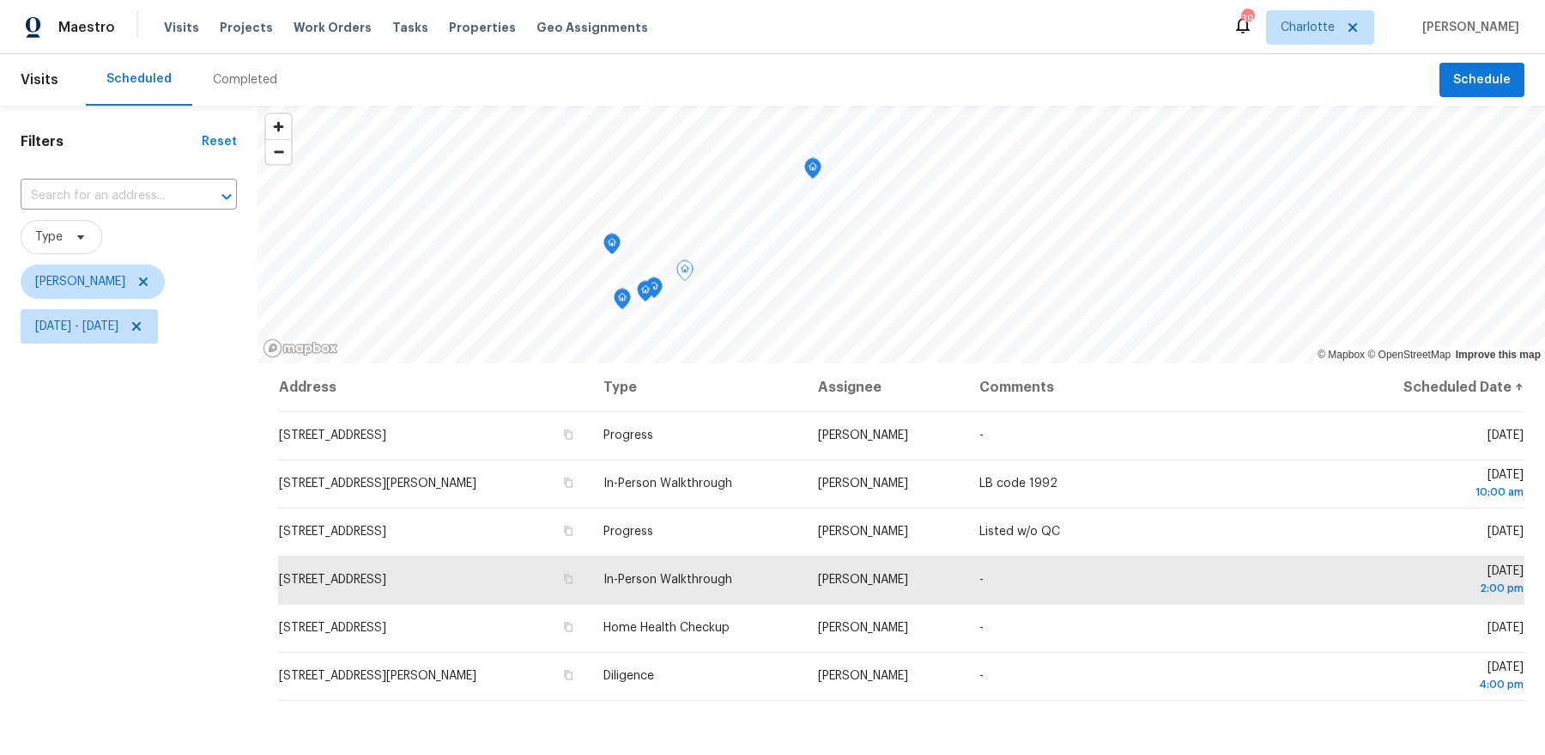
click at [604, 243] on icon "Map marker" at bounding box center [611, 244] width 15 height 20
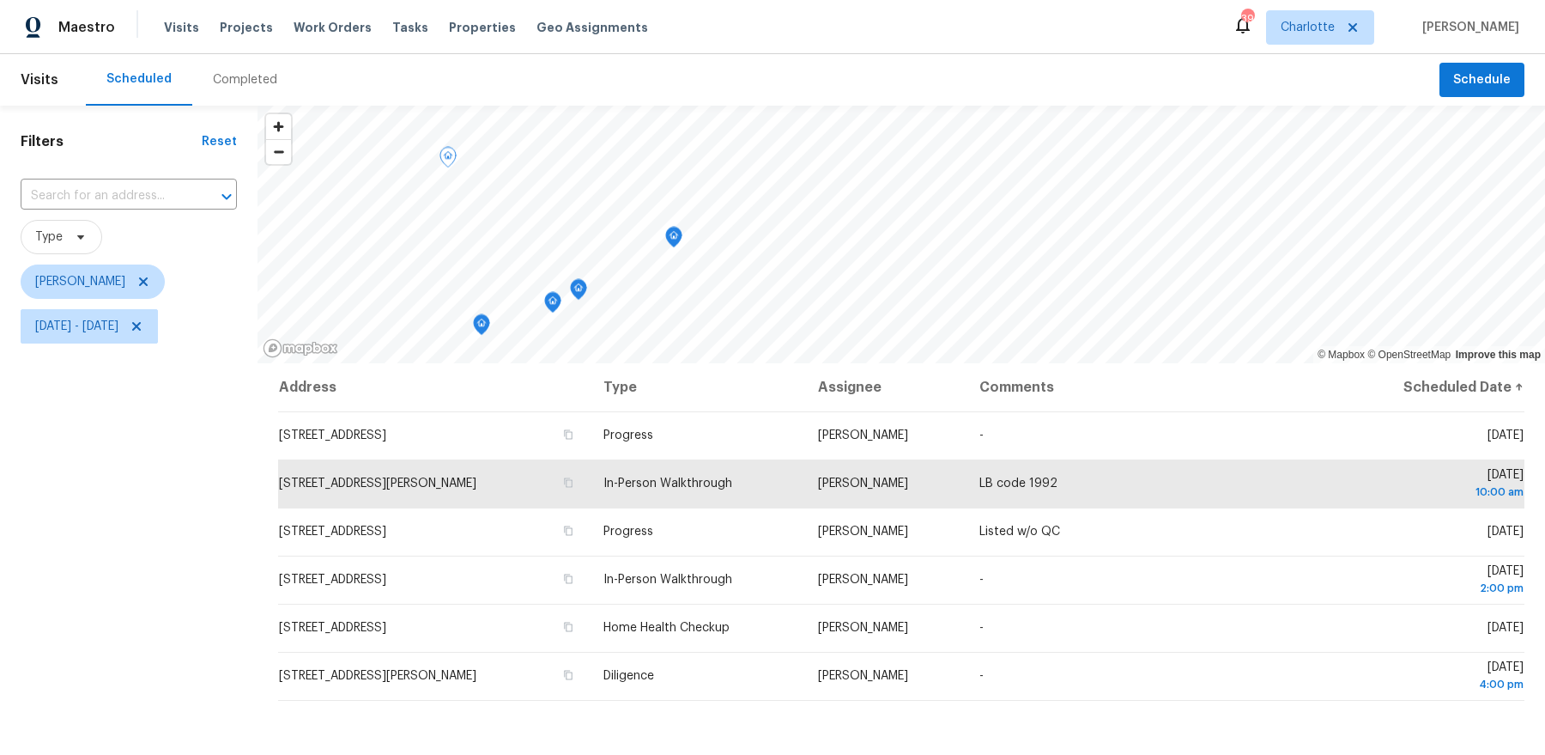
click at [486, 326] on icon "Map marker" at bounding box center [481, 325] width 15 height 20
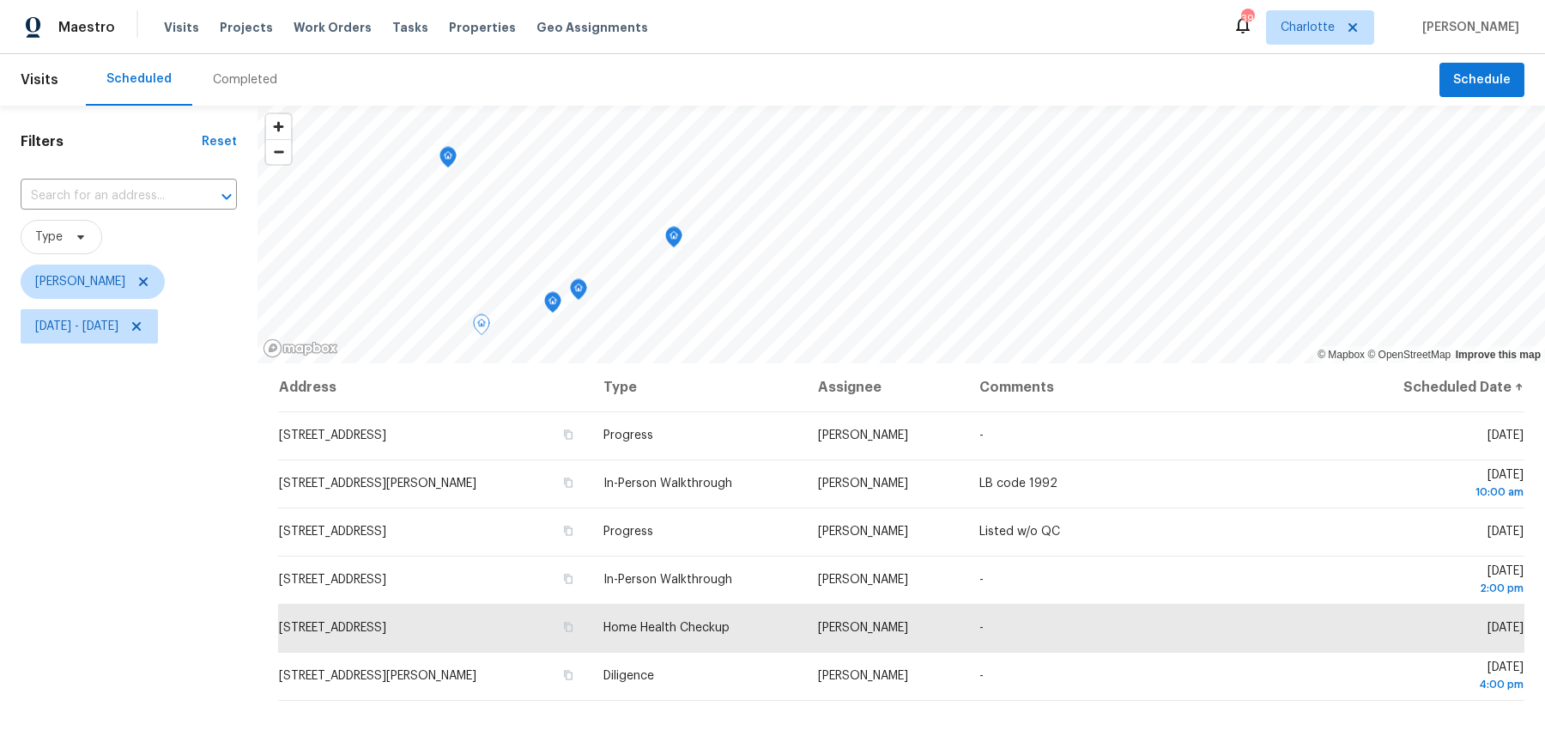
click at [556, 307] on icon "Map marker" at bounding box center [552, 303] width 15 height 20
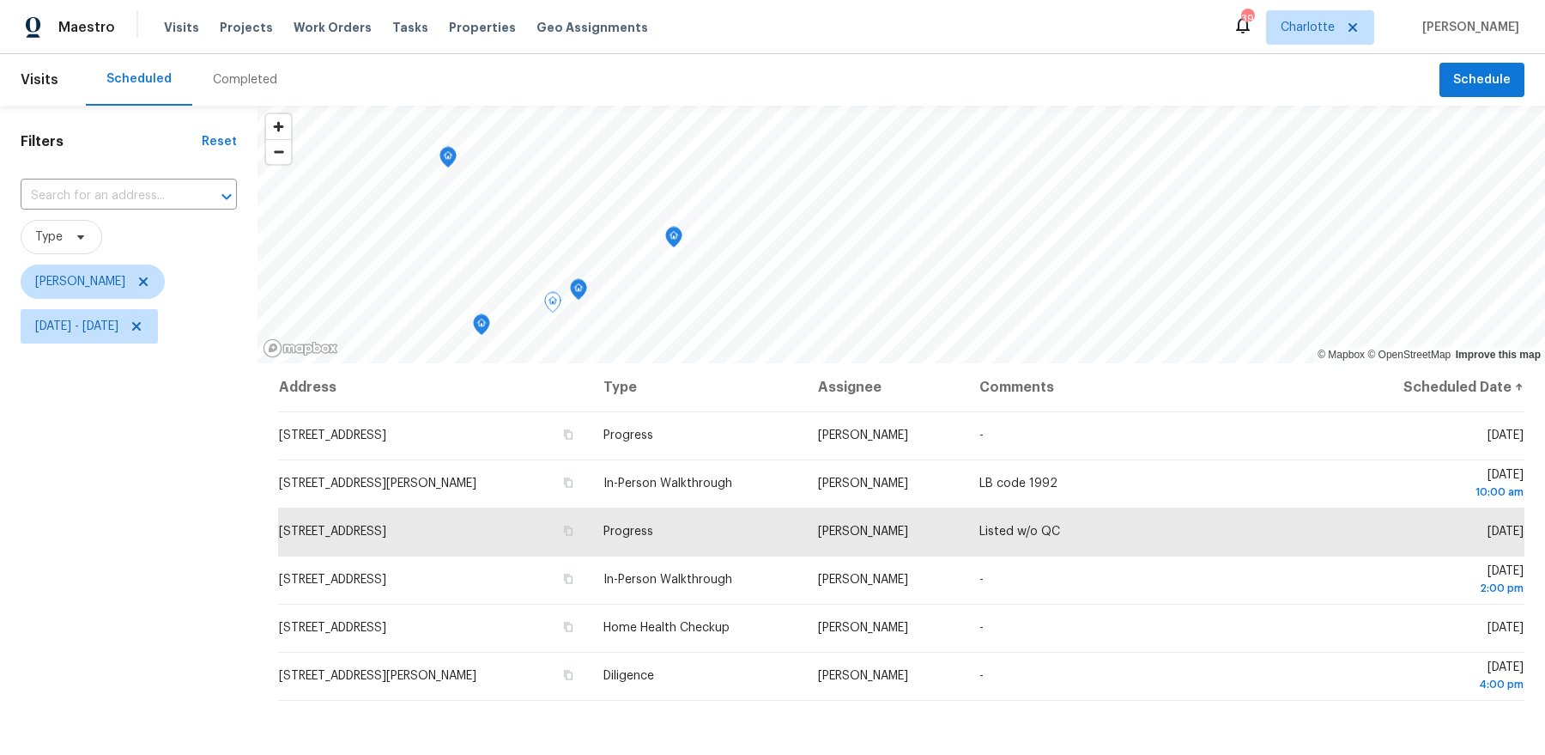
click at [585, 299] on icon "Map marker" at bounding box center [578, 289] width 17 height 21
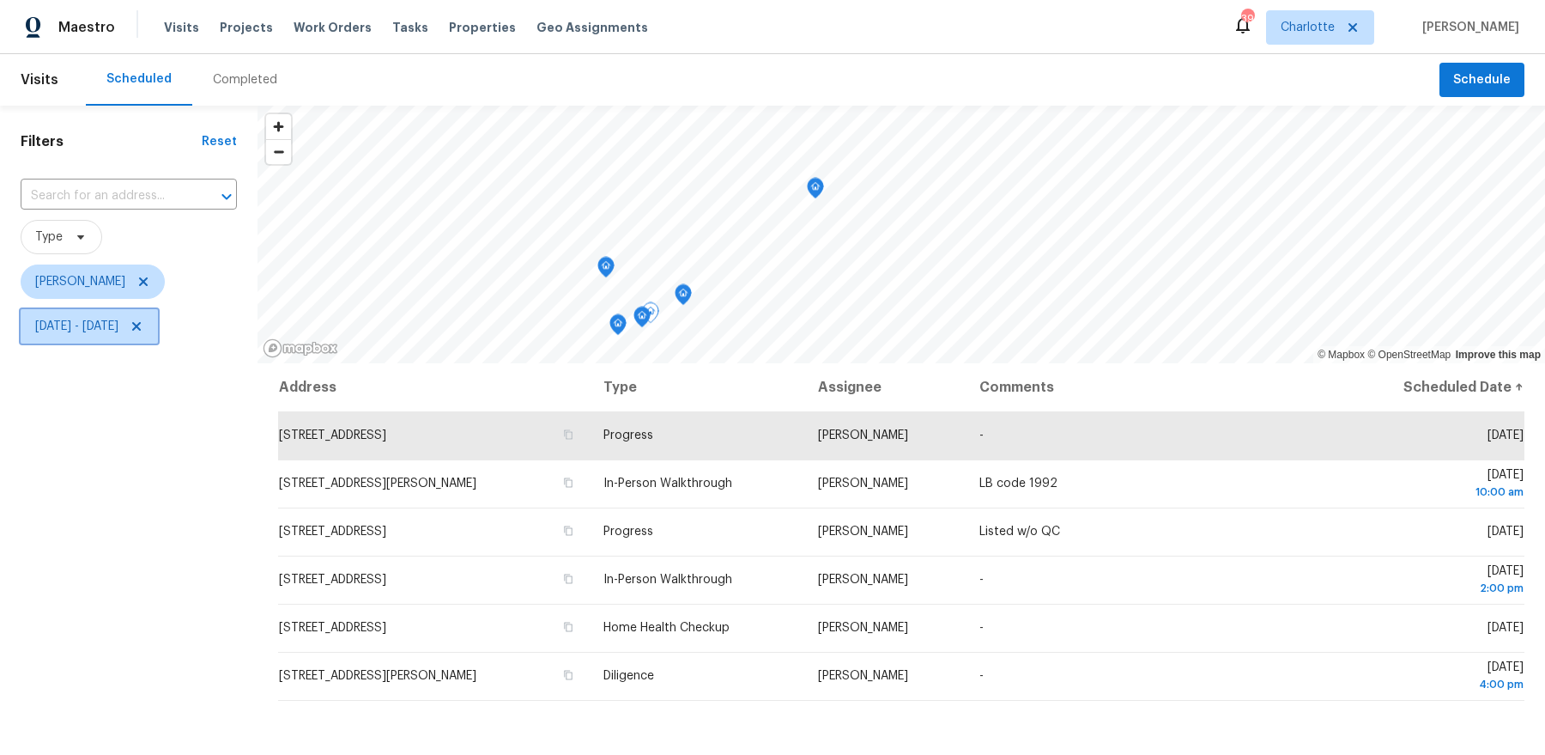
click at [131, 336] on span "[DATE] - [DATE]" at bounding box center [89, 326] width 137 height 34
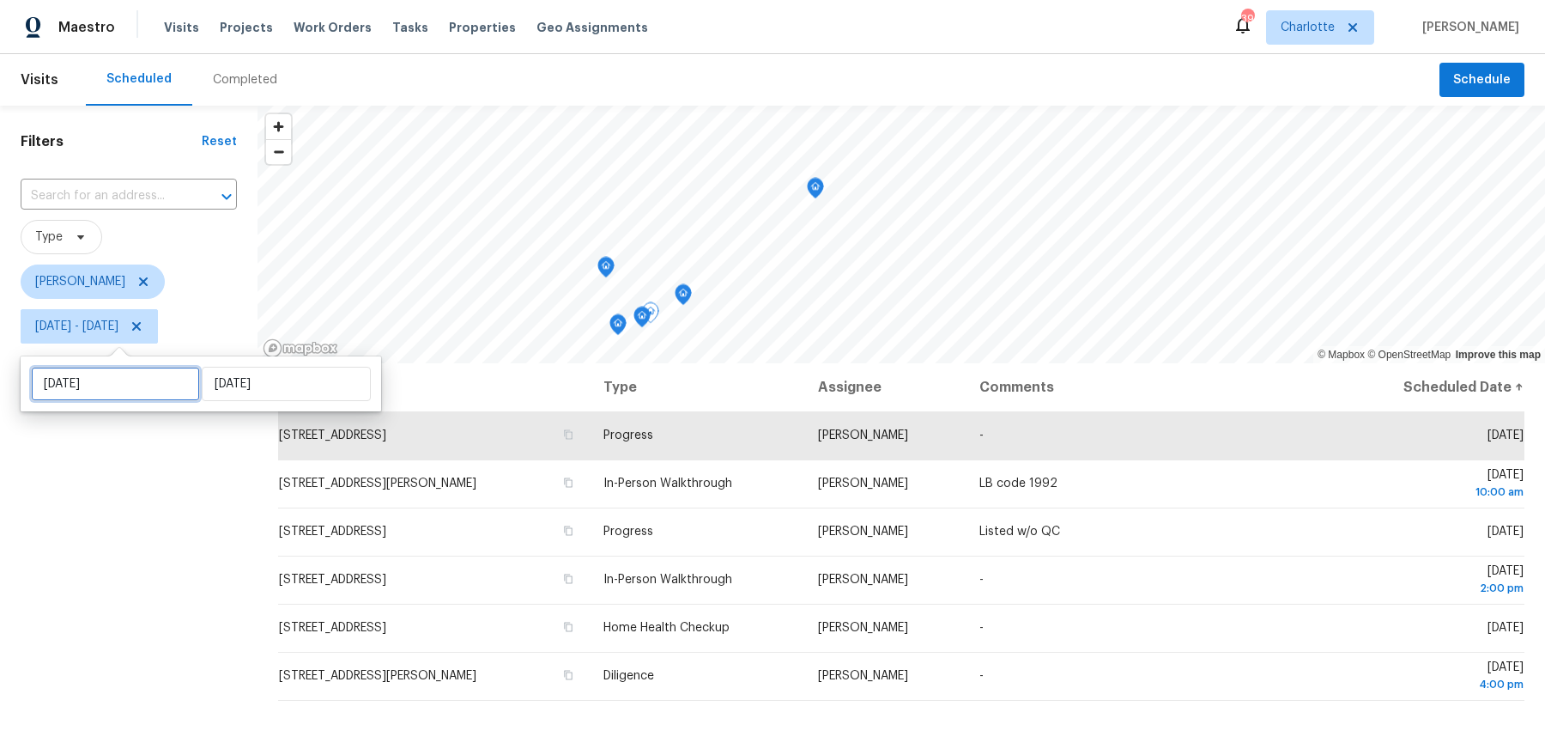
click at [144, 393] on input "[DATE]" at bounding box center [115, 384] width 169 height 34
select select "8"
select select "2025"
select select "9"
select select "2025"
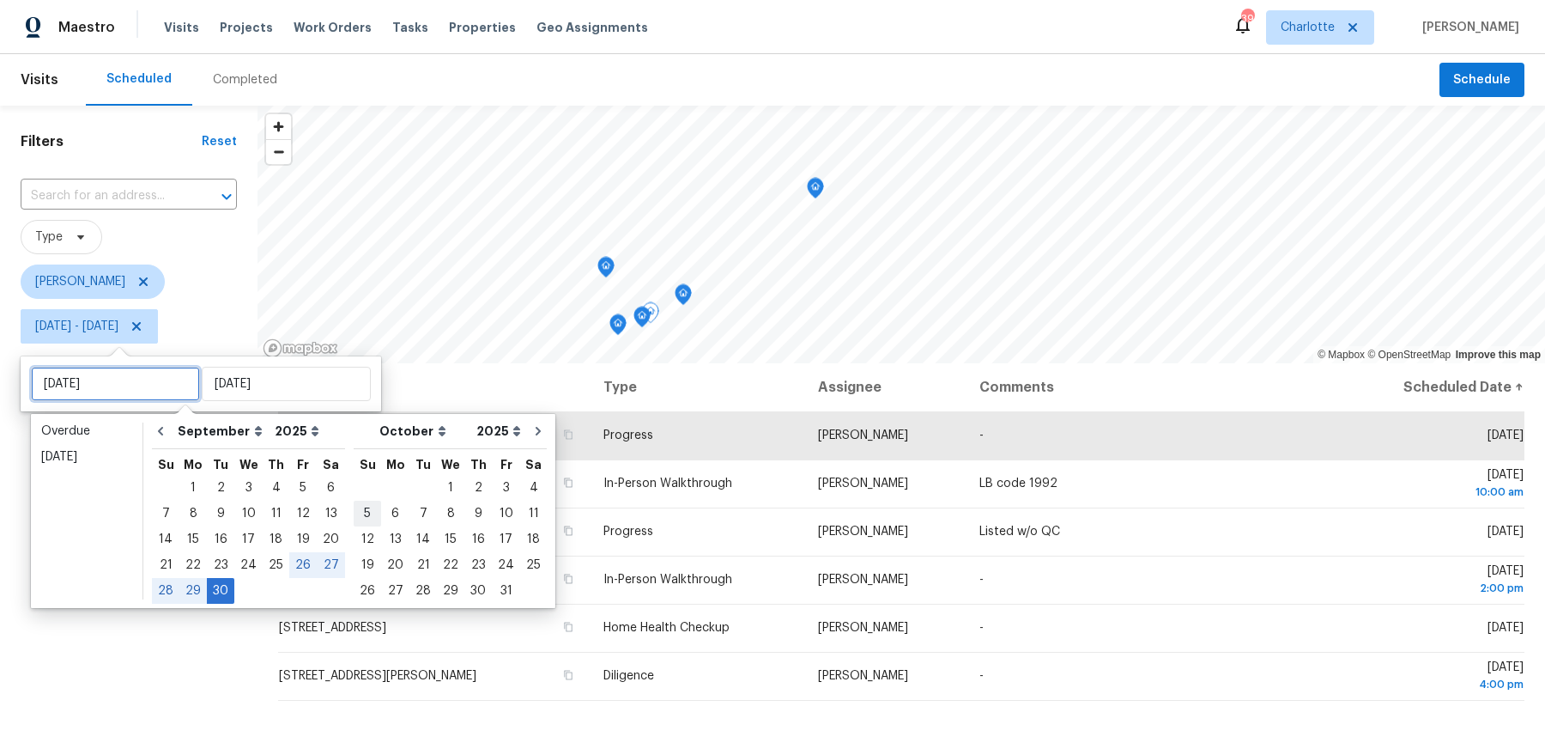
type input "[DATE]"
click at [464, 490] on div "2" at bounding box center [477, 488] width 27 height 24
type input "[DATE]"
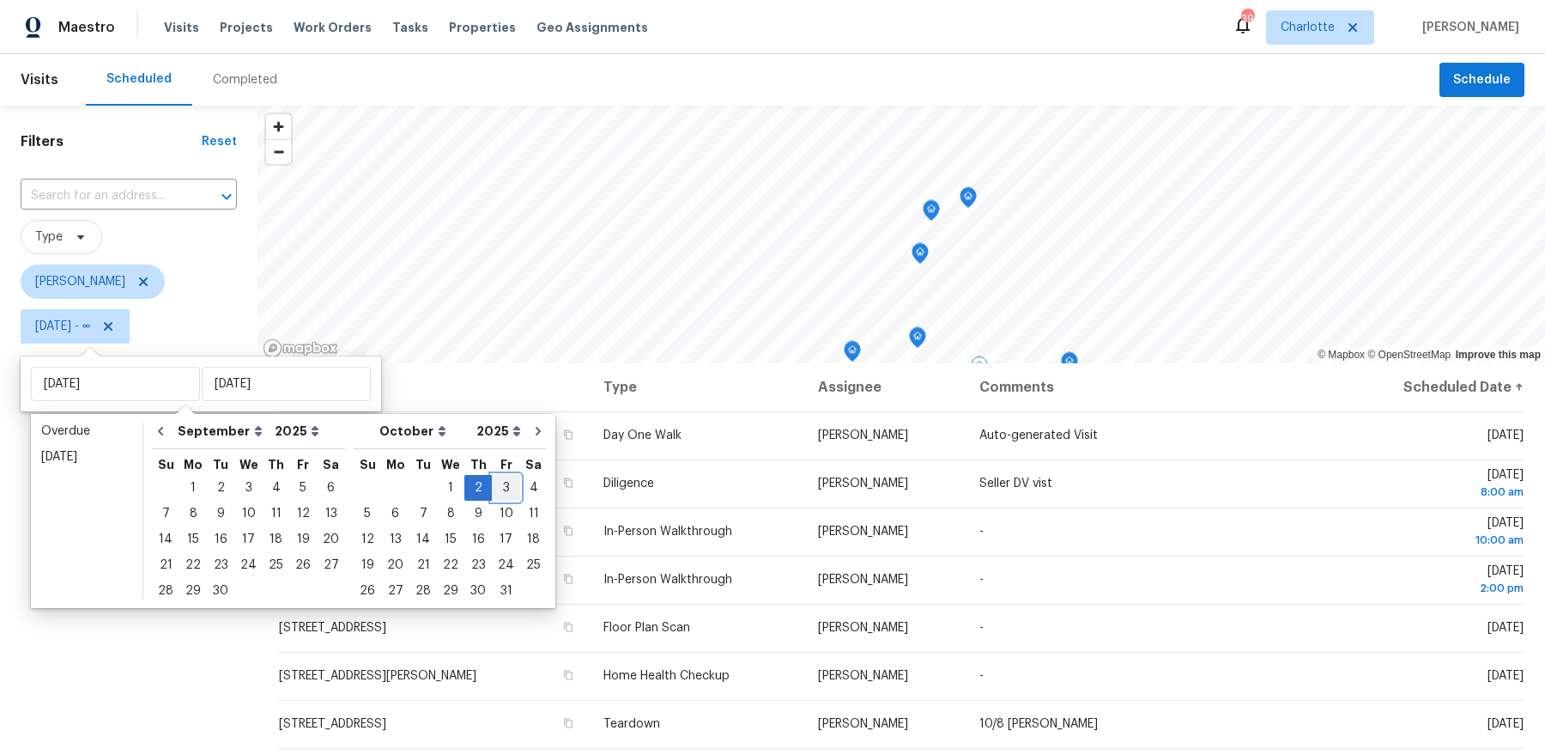
click at [492, 490] on div "3" at bounding box center [506, 488] width 28 height 24
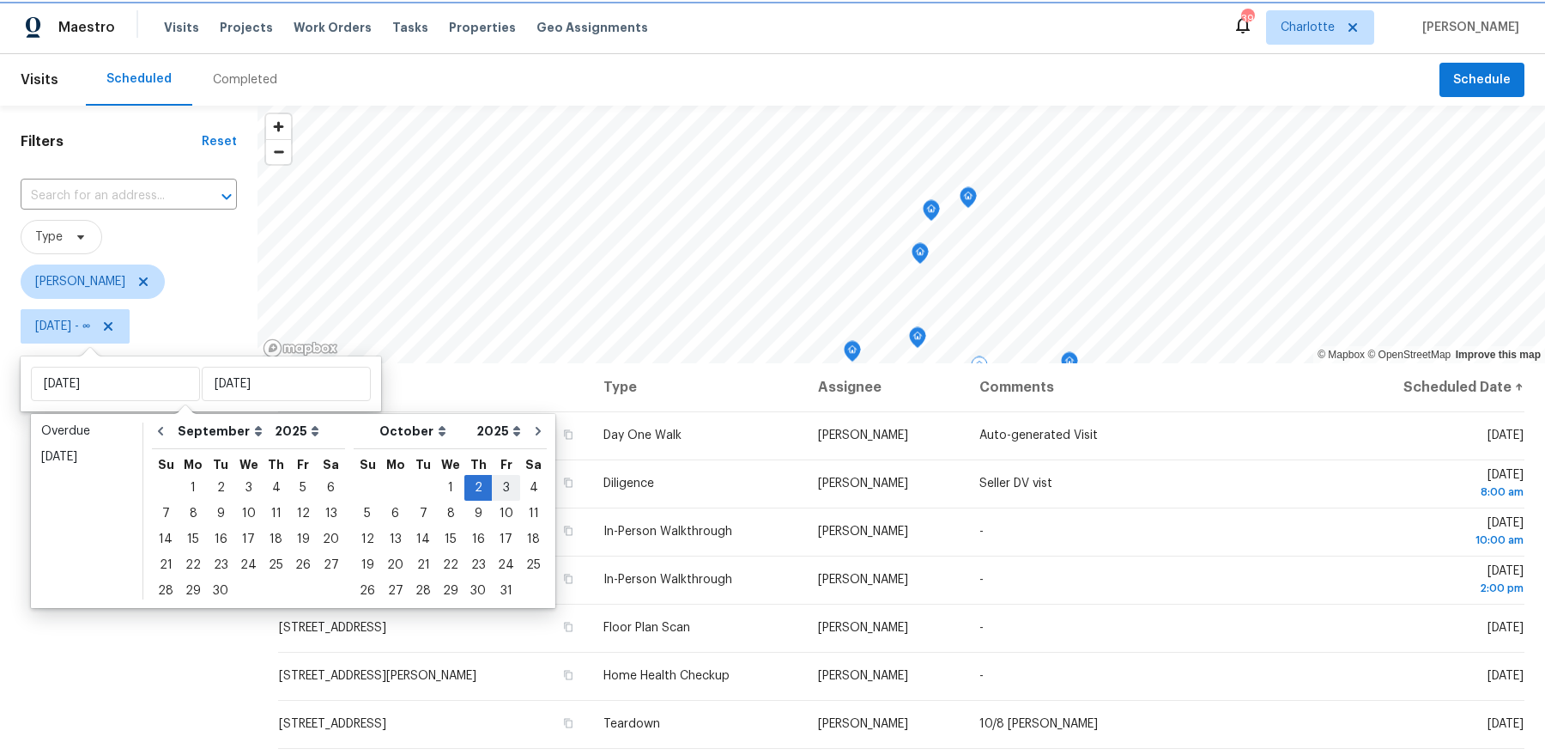
type input "[DATE]"
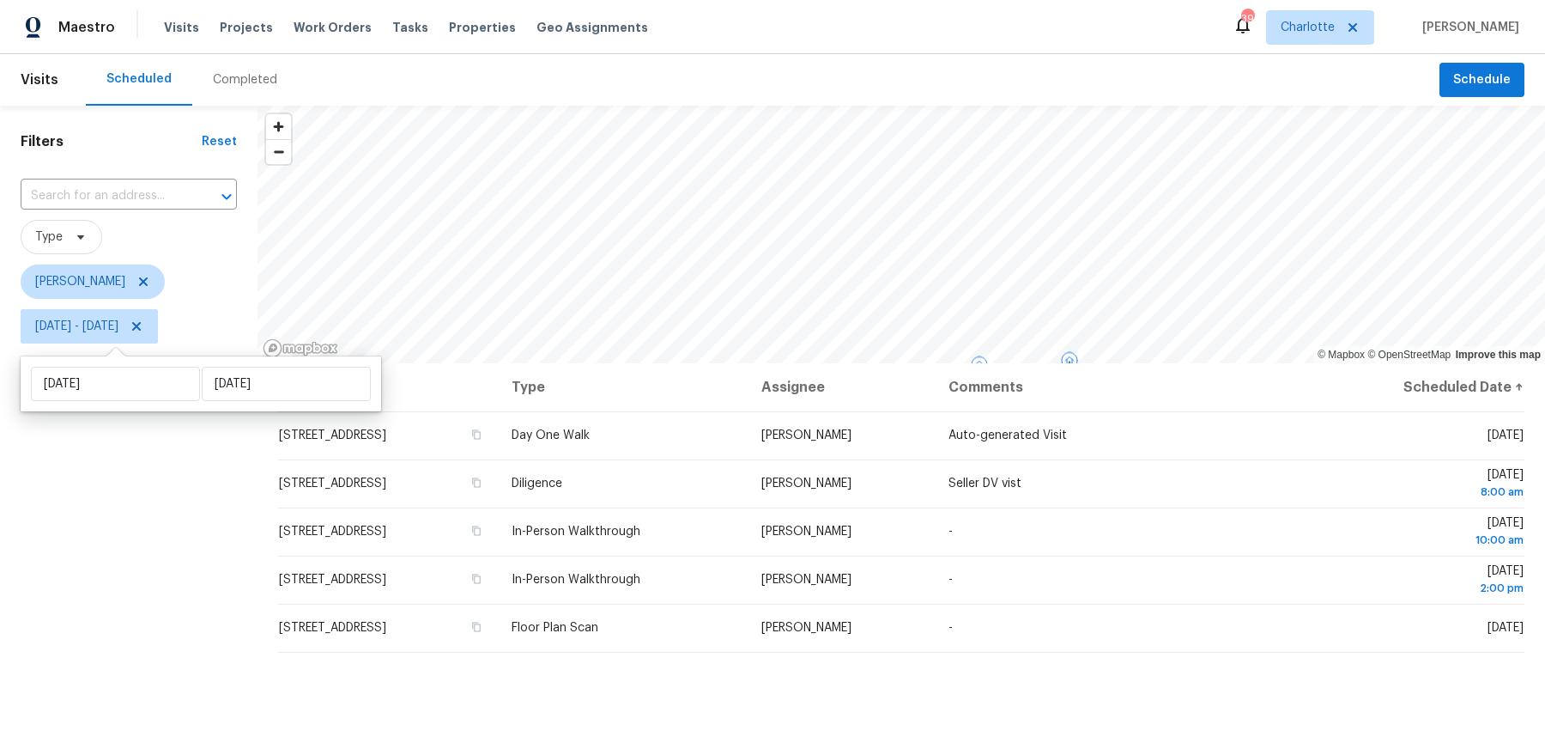
click at [208, 562] on div "Filters Reset ​ Type [PERSON_NAME] [DATE] - [DATE]" at bounding box center [129, 536] width 258 height 861
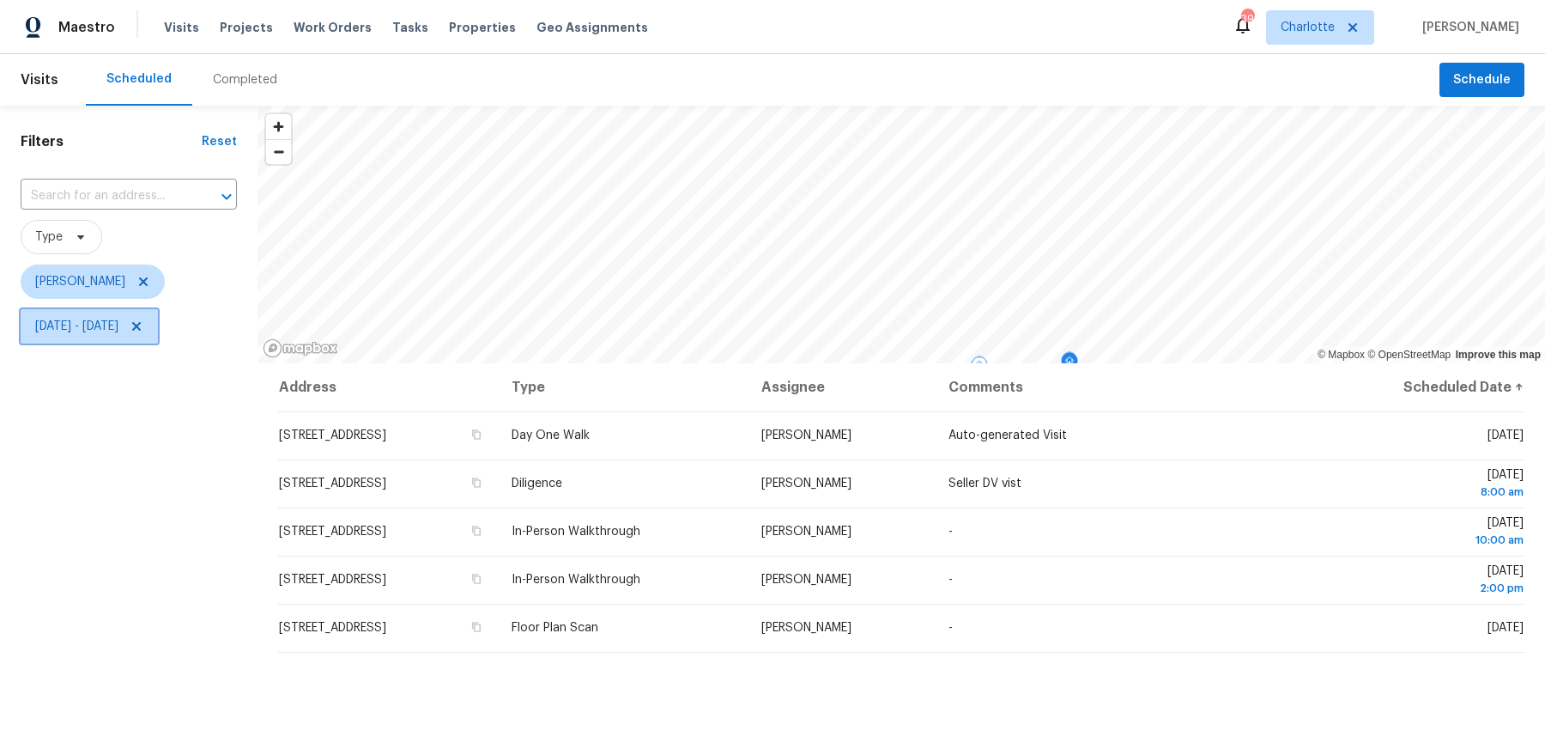
click at [118, 325] on span "[DATE] - [DATE]" at bounding box center [76, 326] width 83 height 17
click at [161, 525] on div "Filters Reset ​ Type [PERSON_NAME] [DATE] - [DATE]" at bounding box center [129, 536] width 258 height 861
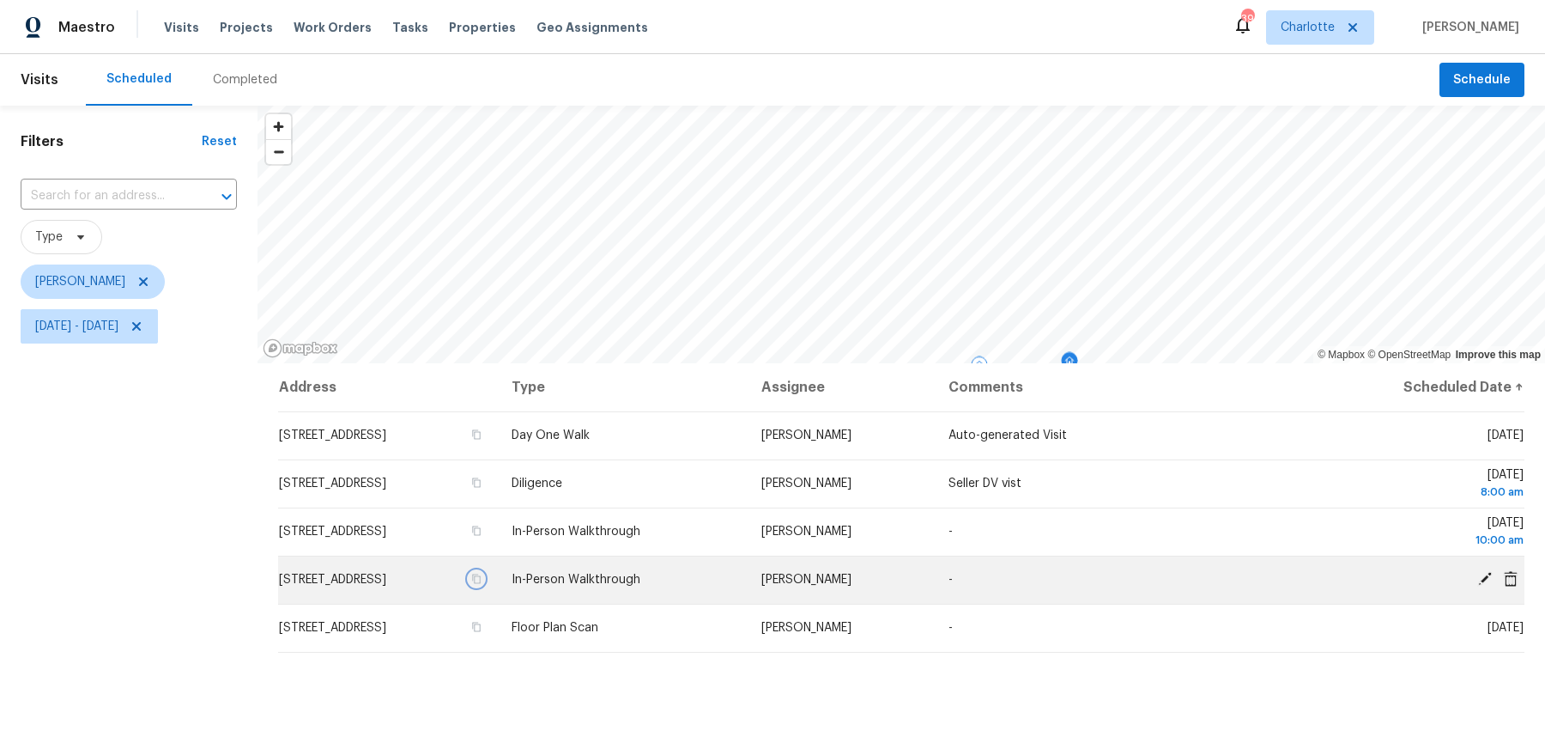
click at [482, 578] on icon "button" at bounding box center [476, 579] width 10 height 10
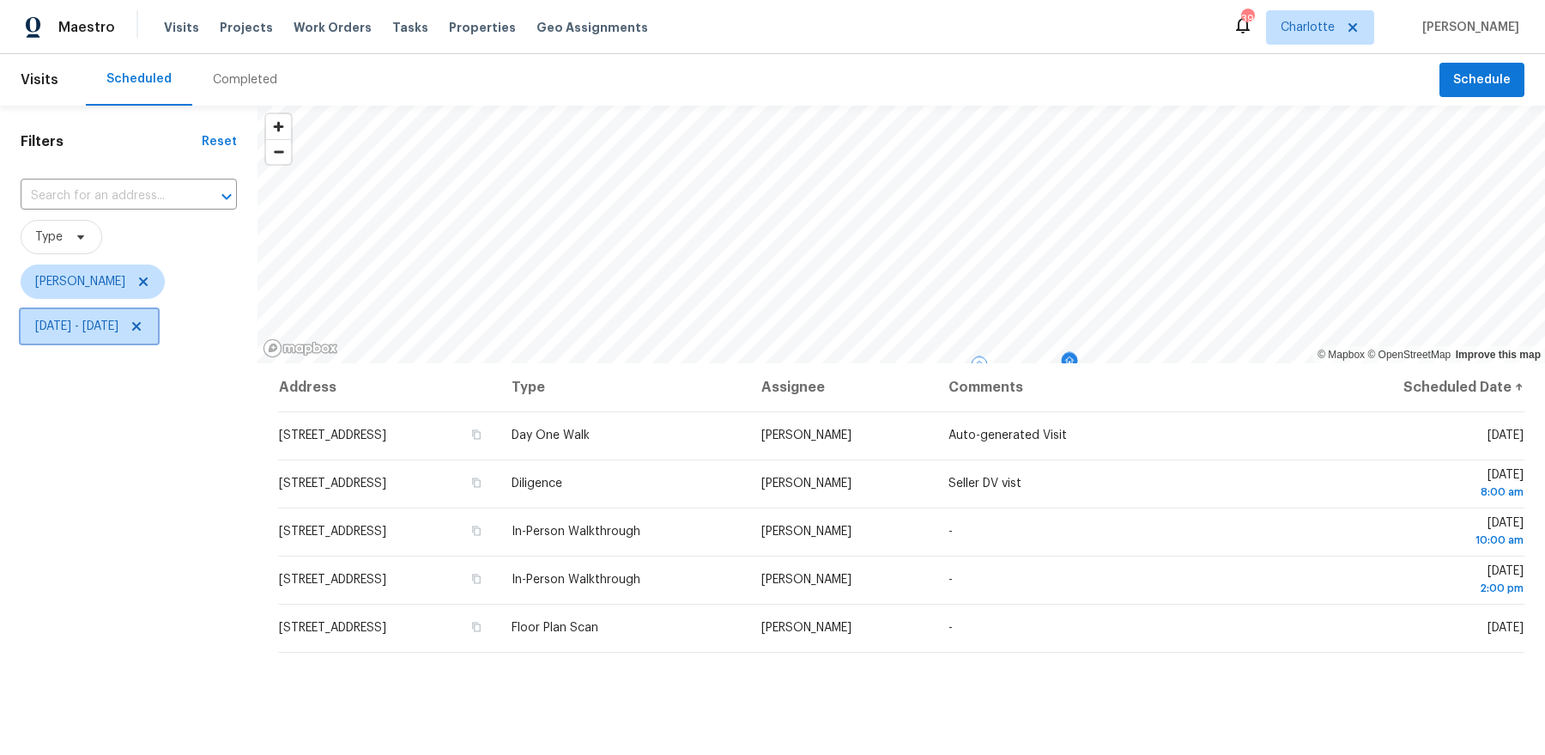
click at [82, 337] on span "[DATE] - [DATE]" at bounding box center [89, 326] width 137 height 34
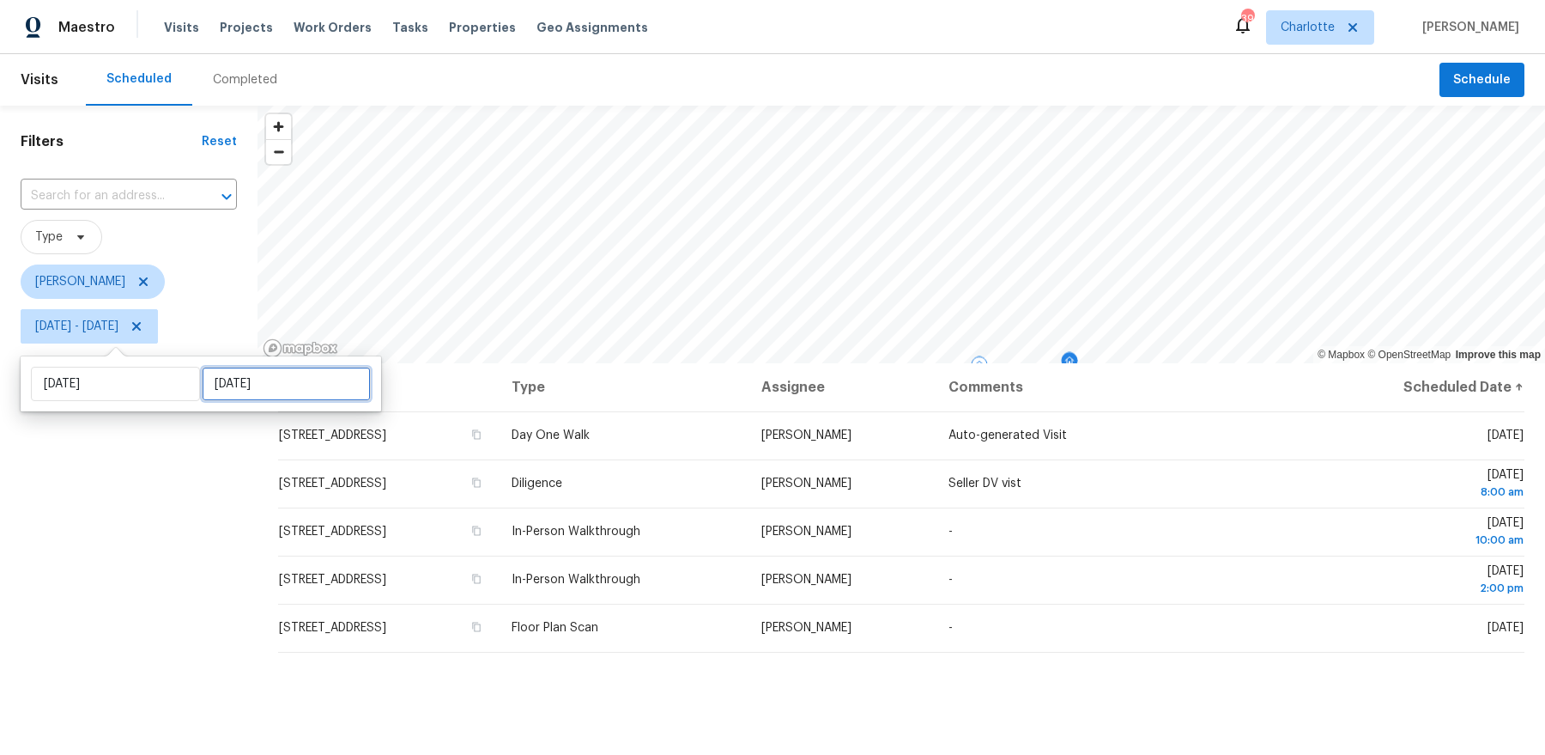
select select "9"
select select "2025"
select select "10"
select select "2025"
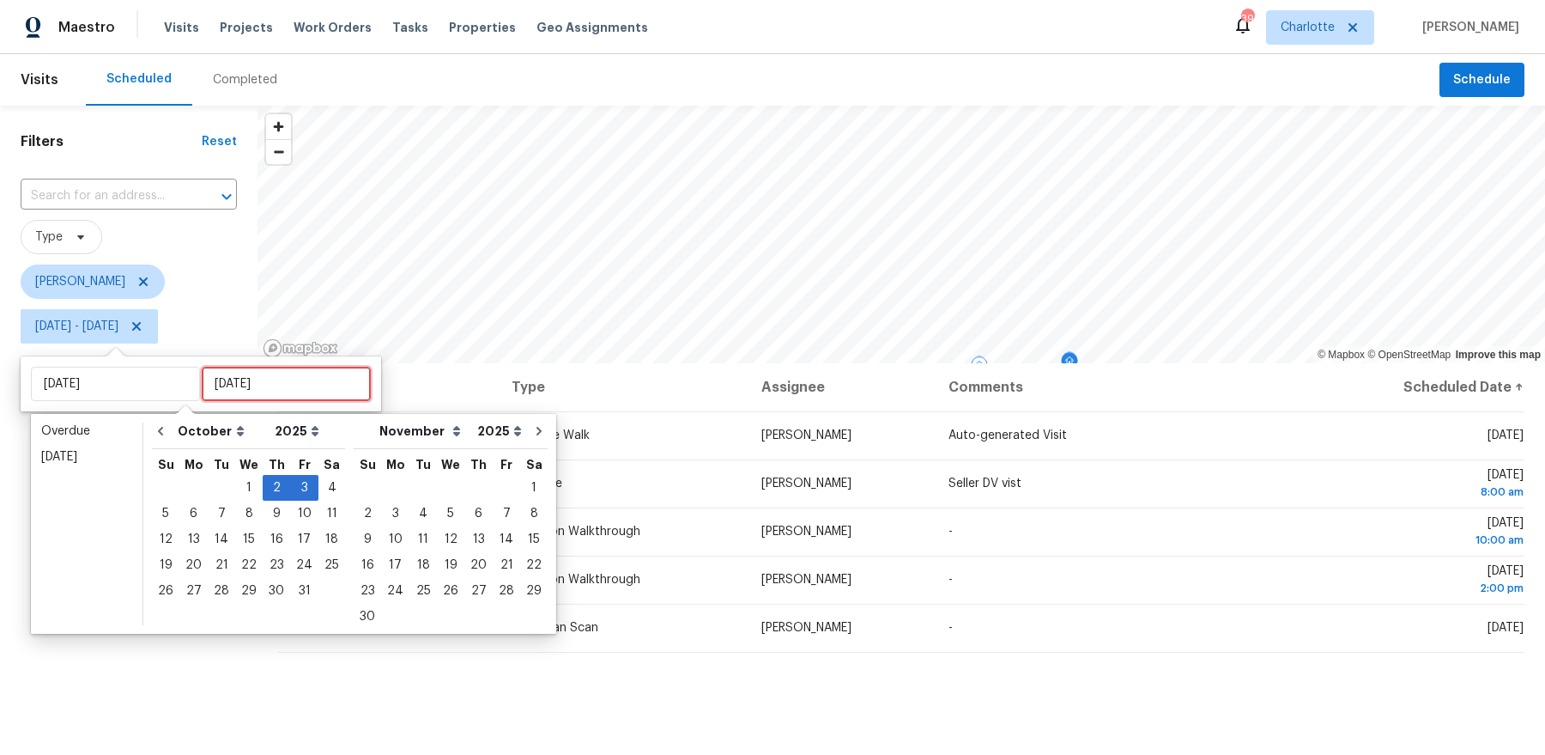
click at [221, 383] on input "[DATE]" at bounding box center [286, 384] width 169 height 34
type input "[DATE]"
click at [268, 490] on div "2" at bounding box center [276, 488] width 27 height 24
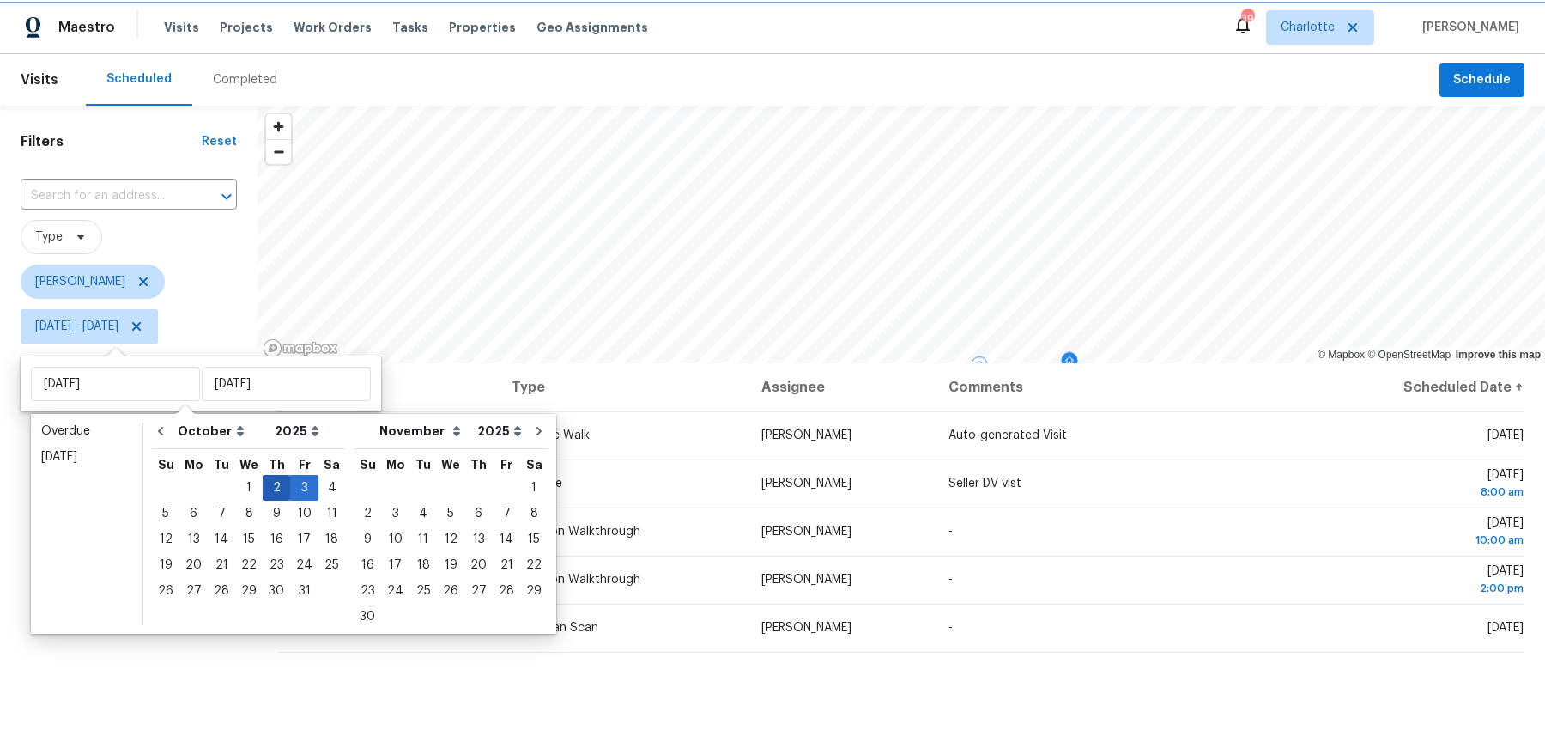
type input "[DATE]"
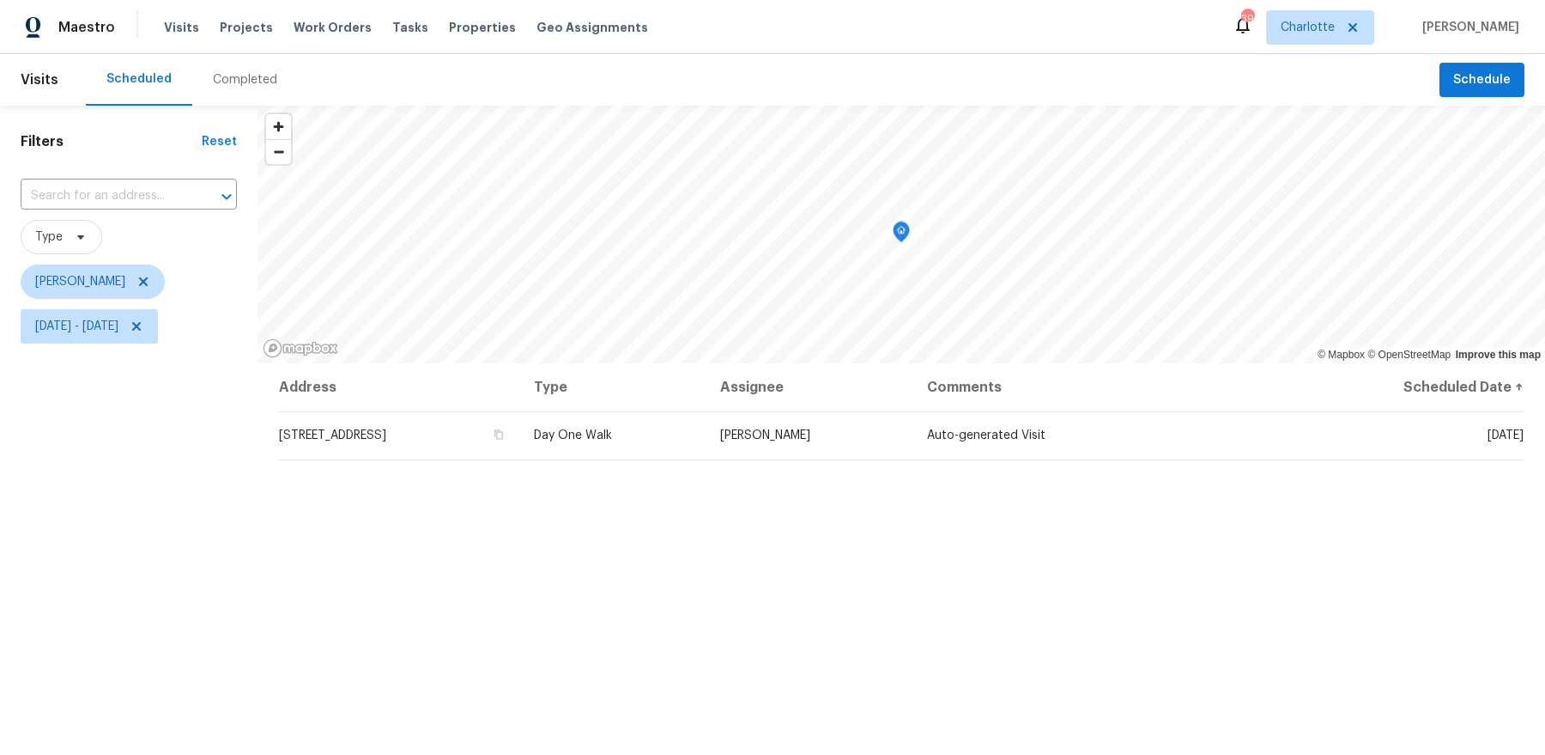
click at [189, 558] on div "Filters Reset ​ Type [PERSON_NAME] [DATE] - [DATE]" at bounding box center [129, 536] width 258 height 861
click at [118, 332] on span "[DATE] - [DATE]" at bounding box center [76, 326] width 83 height 17
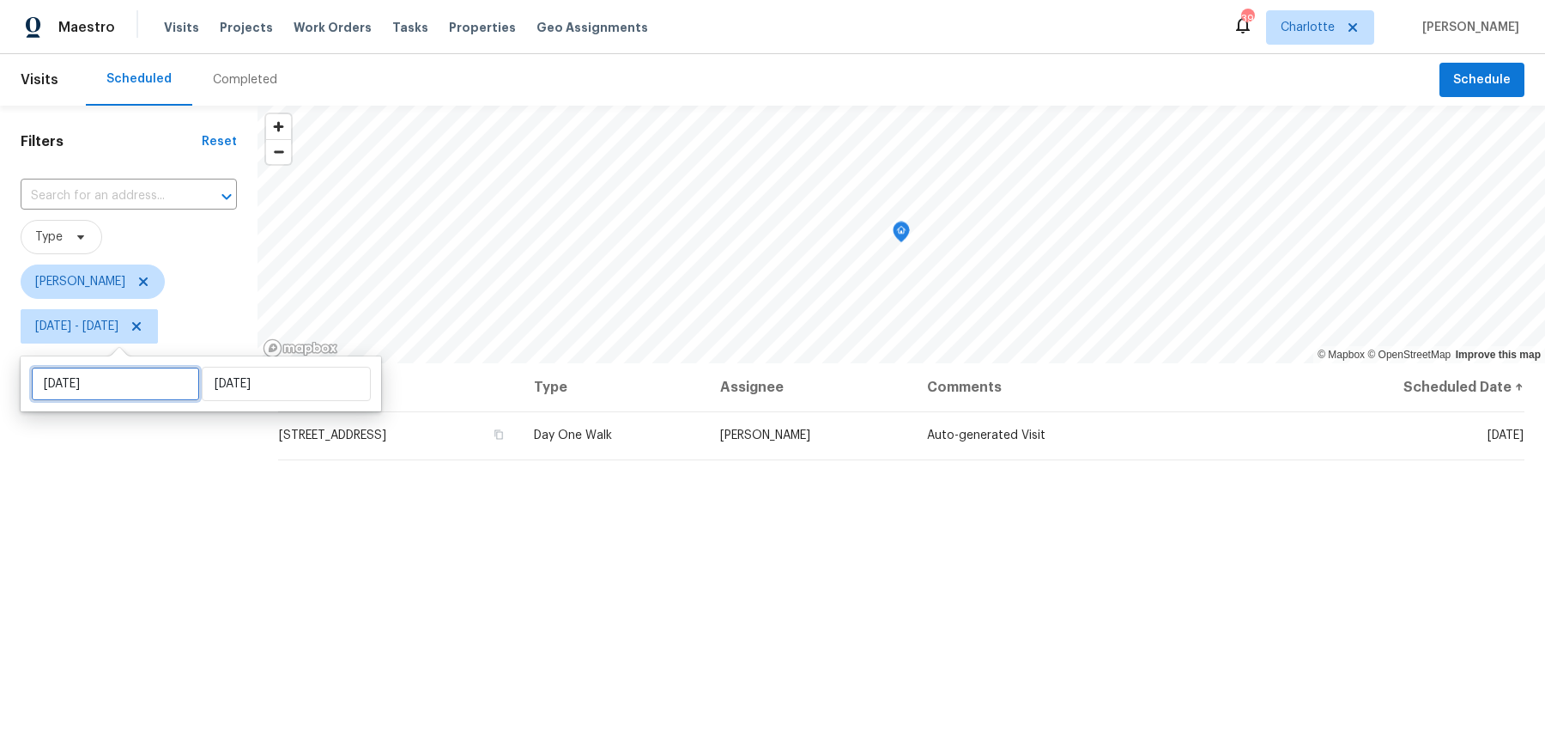
click at [145, 384] on input "[DATE]" at bounding box center [115, 384] width 169 height 34
select select "9"
select select "2025"
select select "10"
select select "2025"
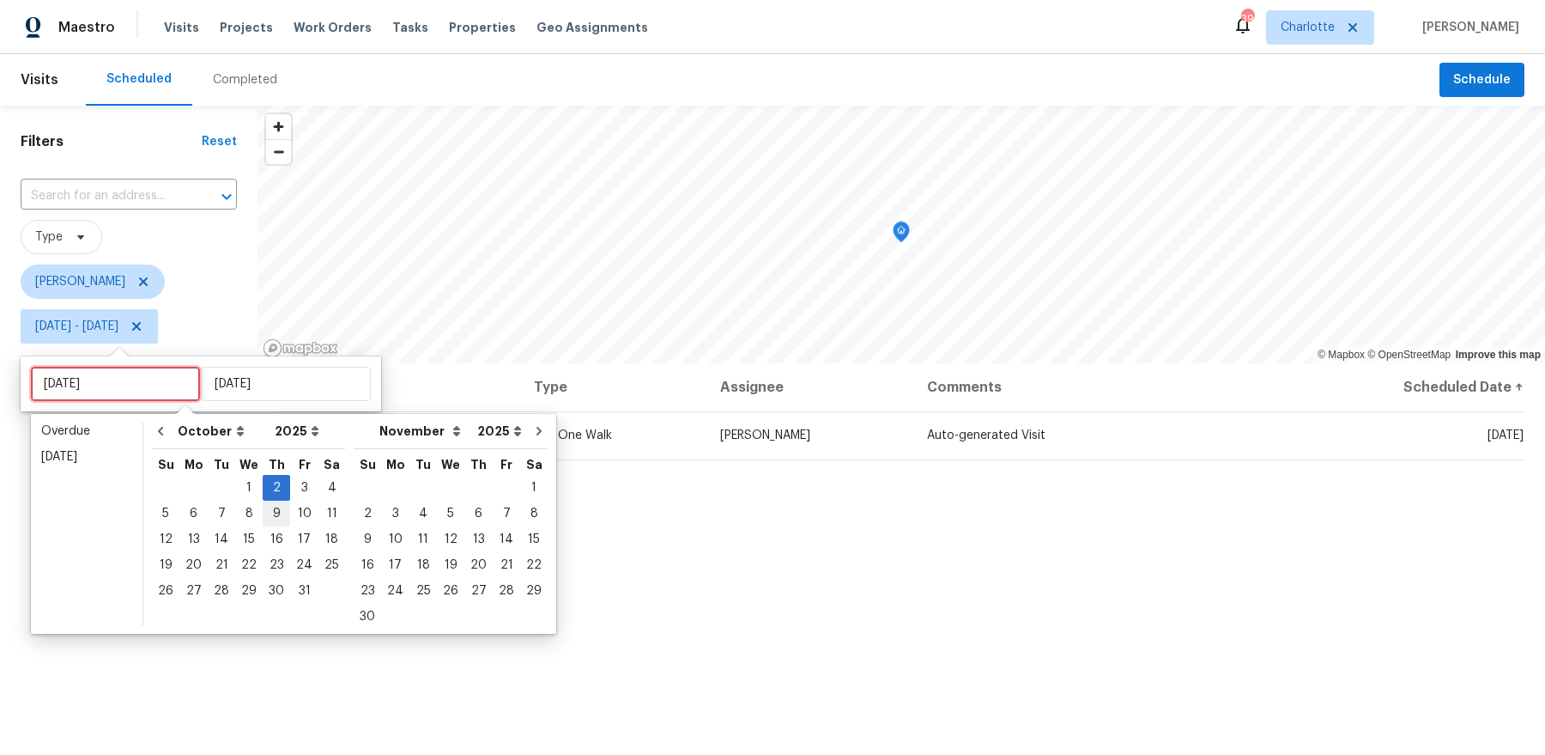
type input "[DATE]"
click at [295, 476] on div "3" at bounding box center [304, 488] width 28 height 24
type input "[DATE]"
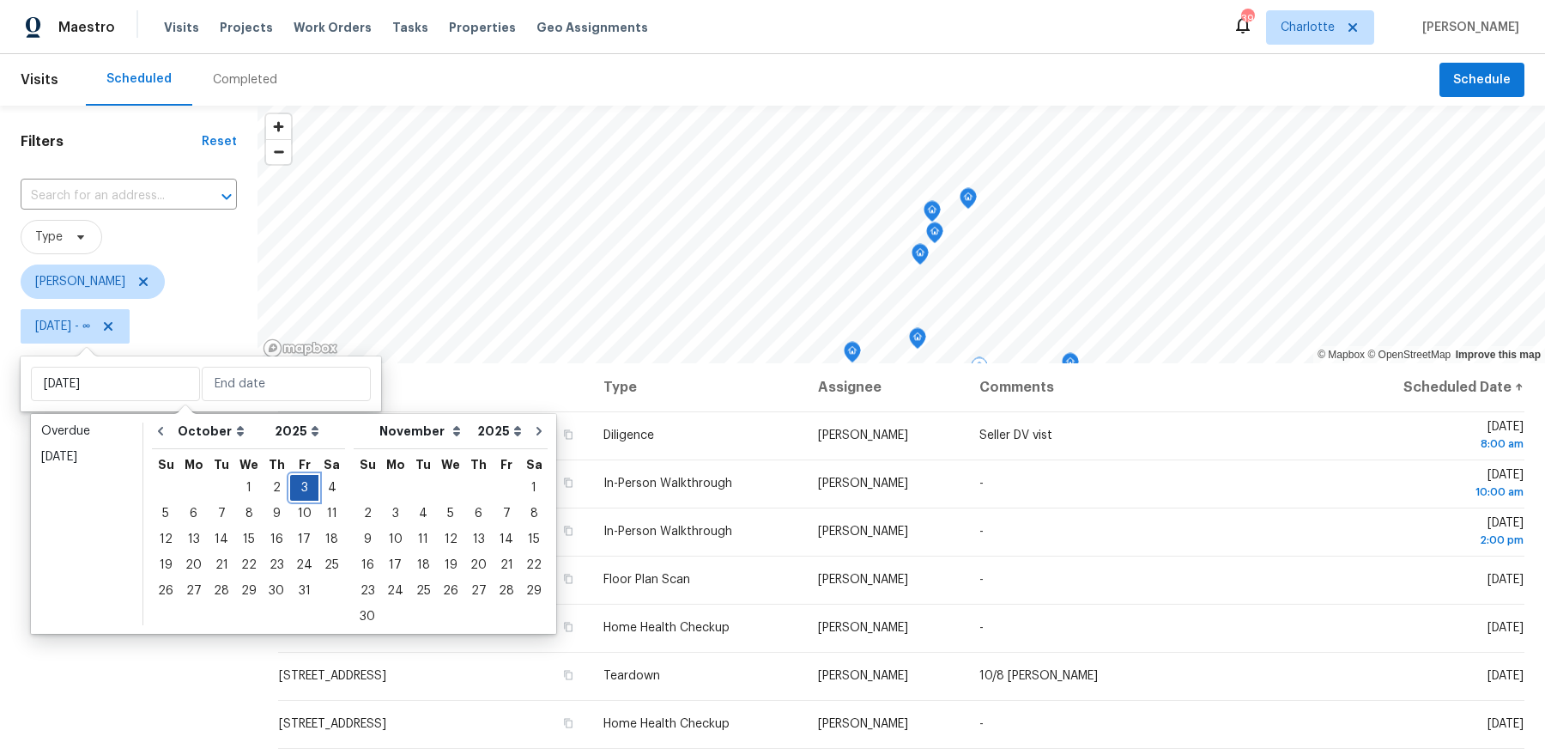
click at [295, 476] on div "3" at bounding box center [304, 488] width 28 height 24
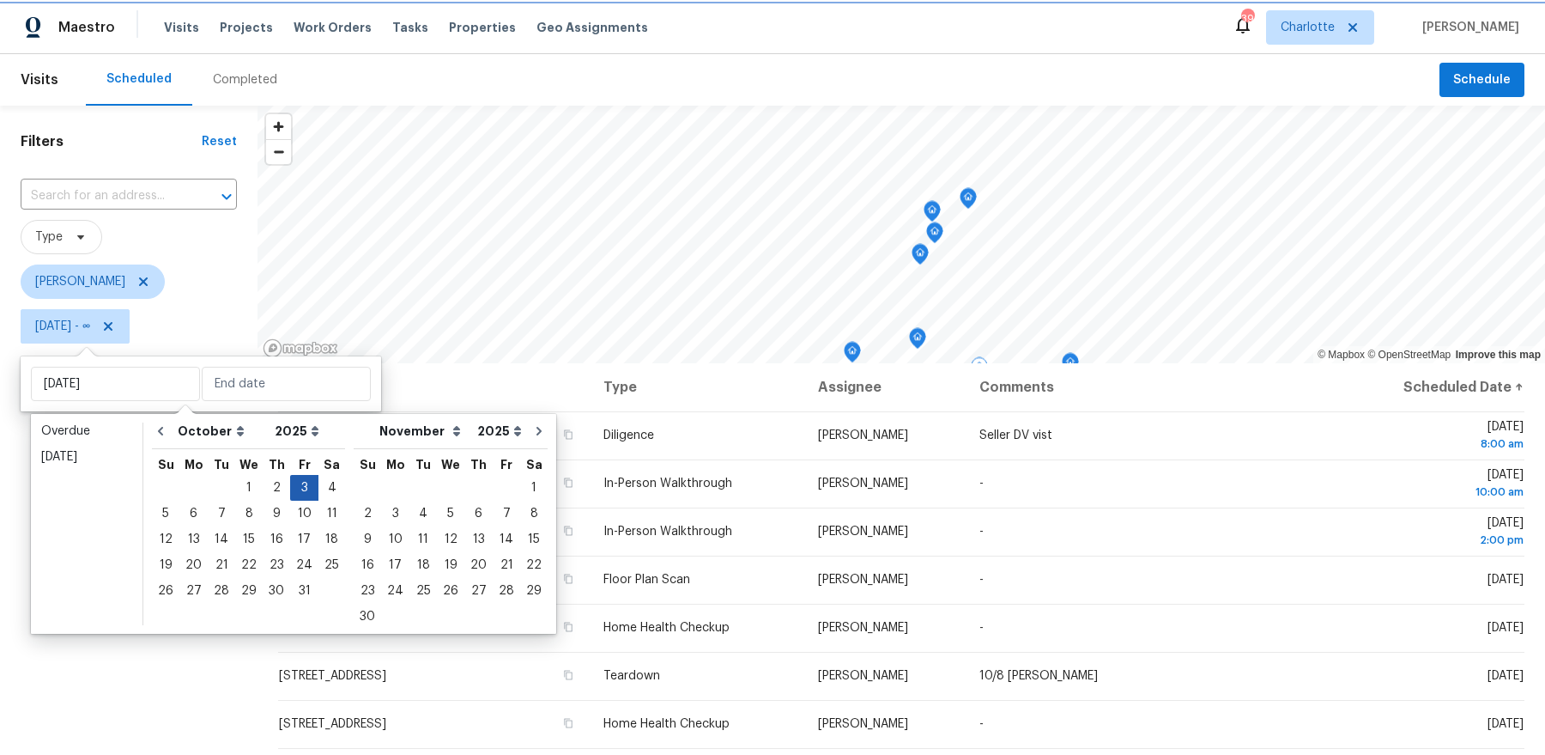
type input "[DATE]"
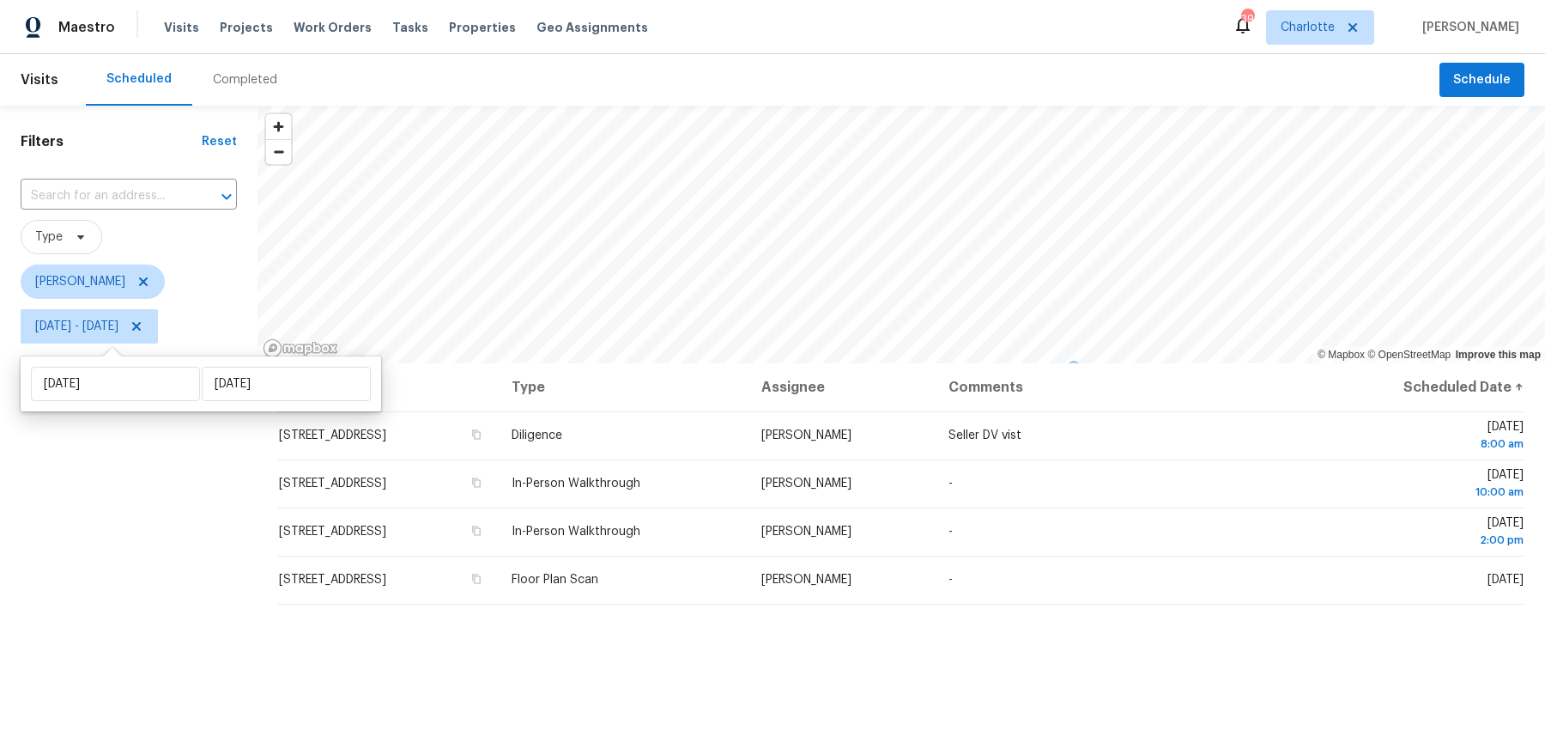
click at [134, 497] on div "Filters Reset ​ Type [PERSON_NAME] [DATE] - [DATE]" at bounding box center [129, 536] width 258 height 861
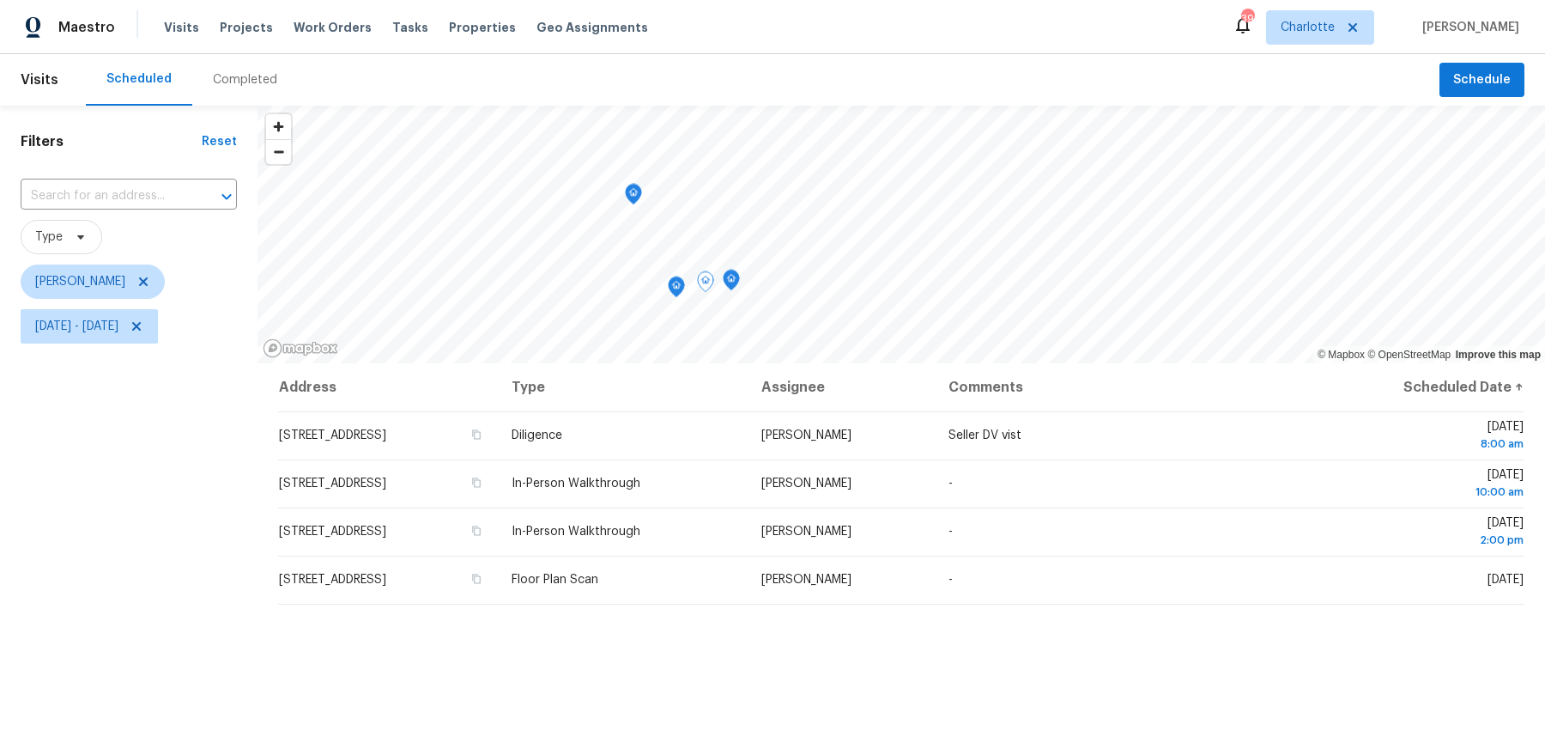
click at [733, 288] on icon "Map marker" at bounding box center [731, 280] width 15 height 20
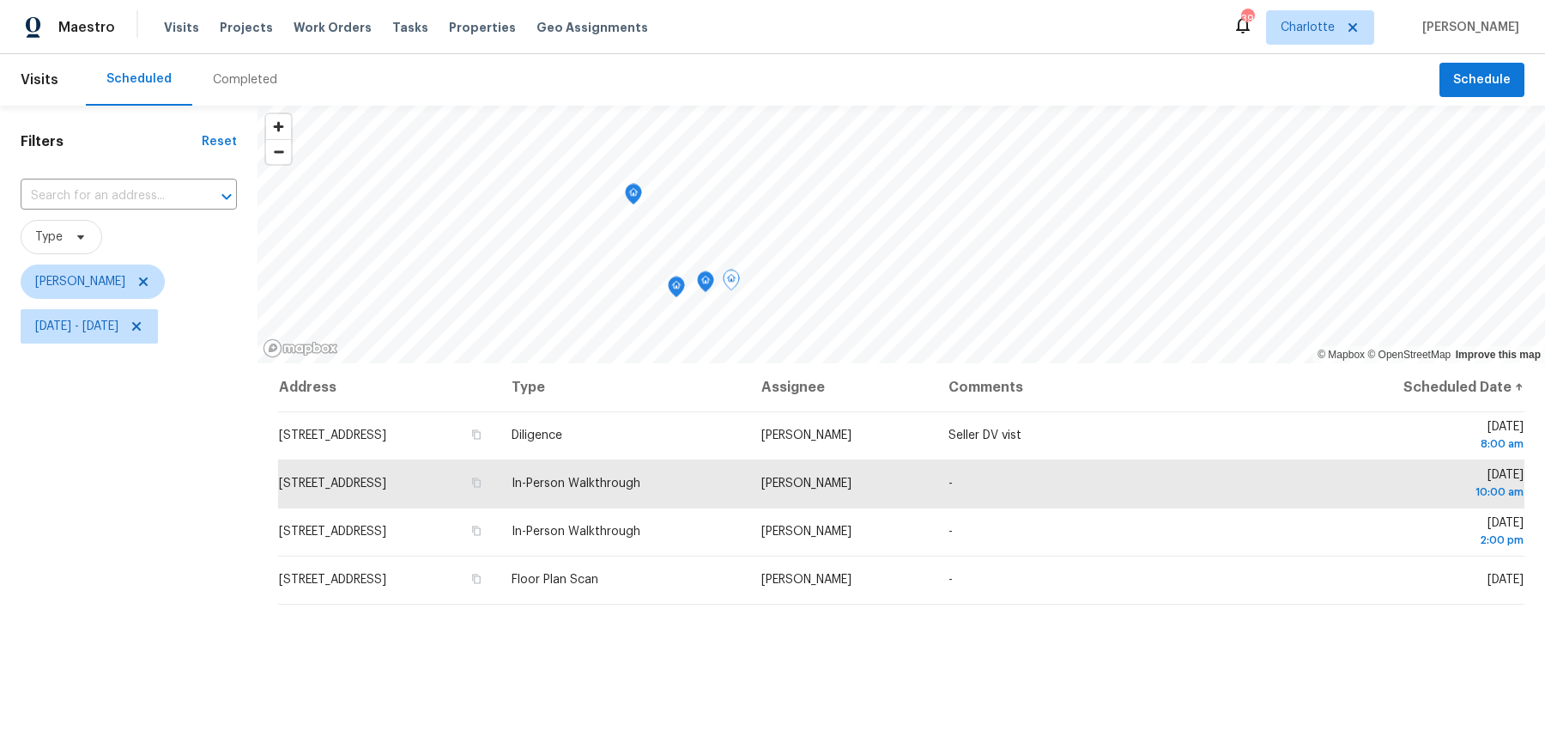
click at [701, 286] on icon "Map marker" at bounding box center [705, 282] width 15 height 20
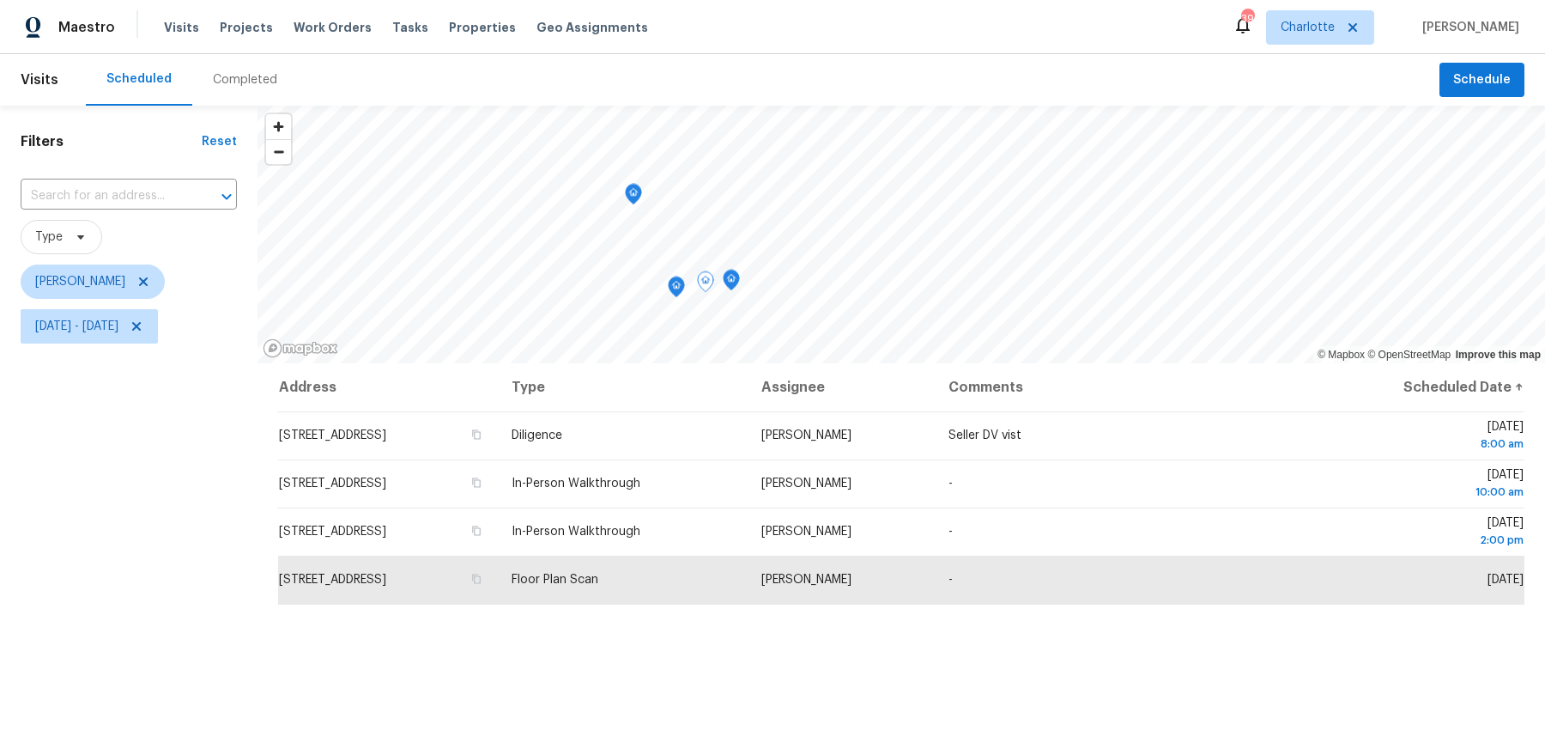
click at [679, 288] on icon "Map marker" at bounding box center [676, 287] width 15 height 20
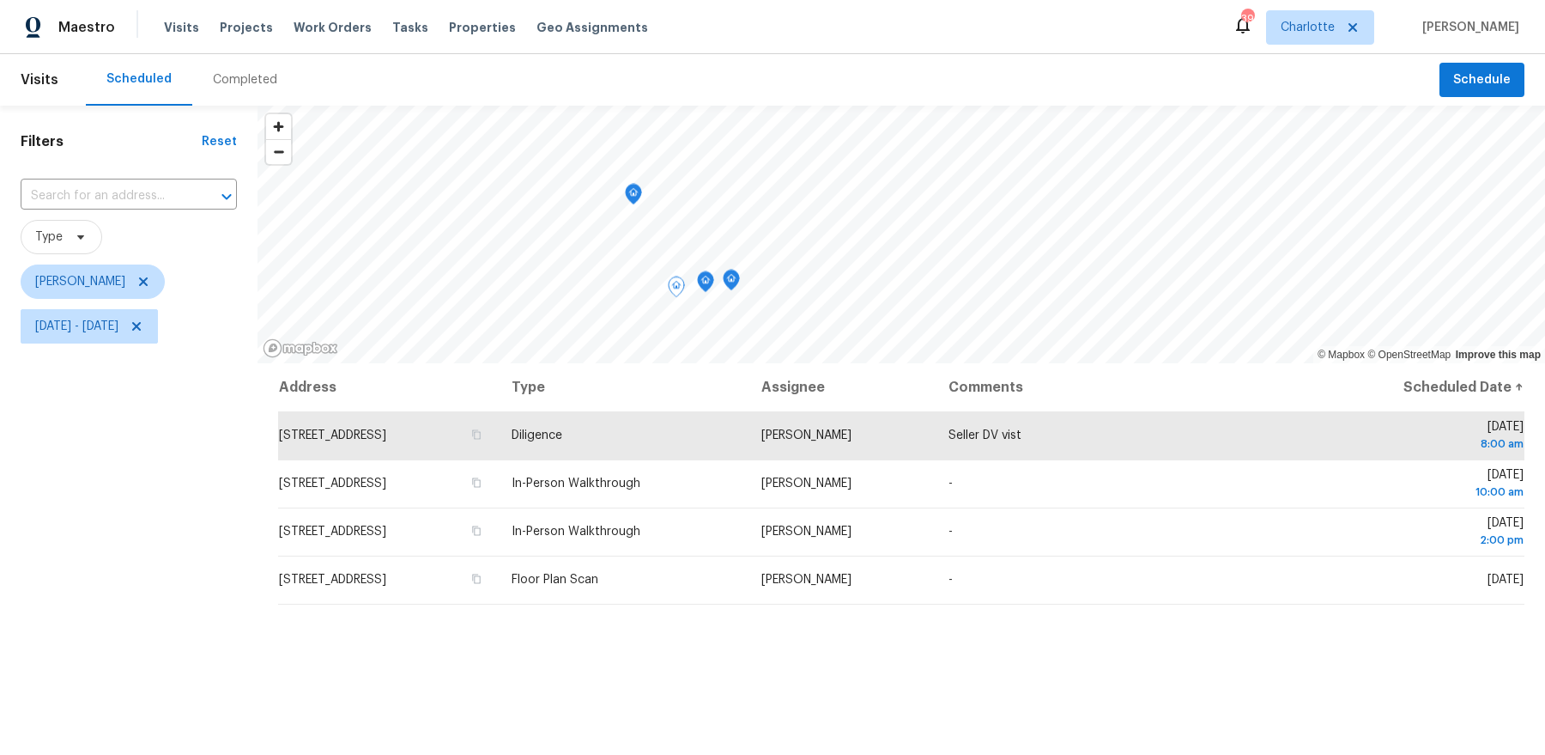
click at [636, 196] on icon "Map marker" at bounding box center [633, 195] width 15 height 20
